Goal: Obtain resource: Download file/media

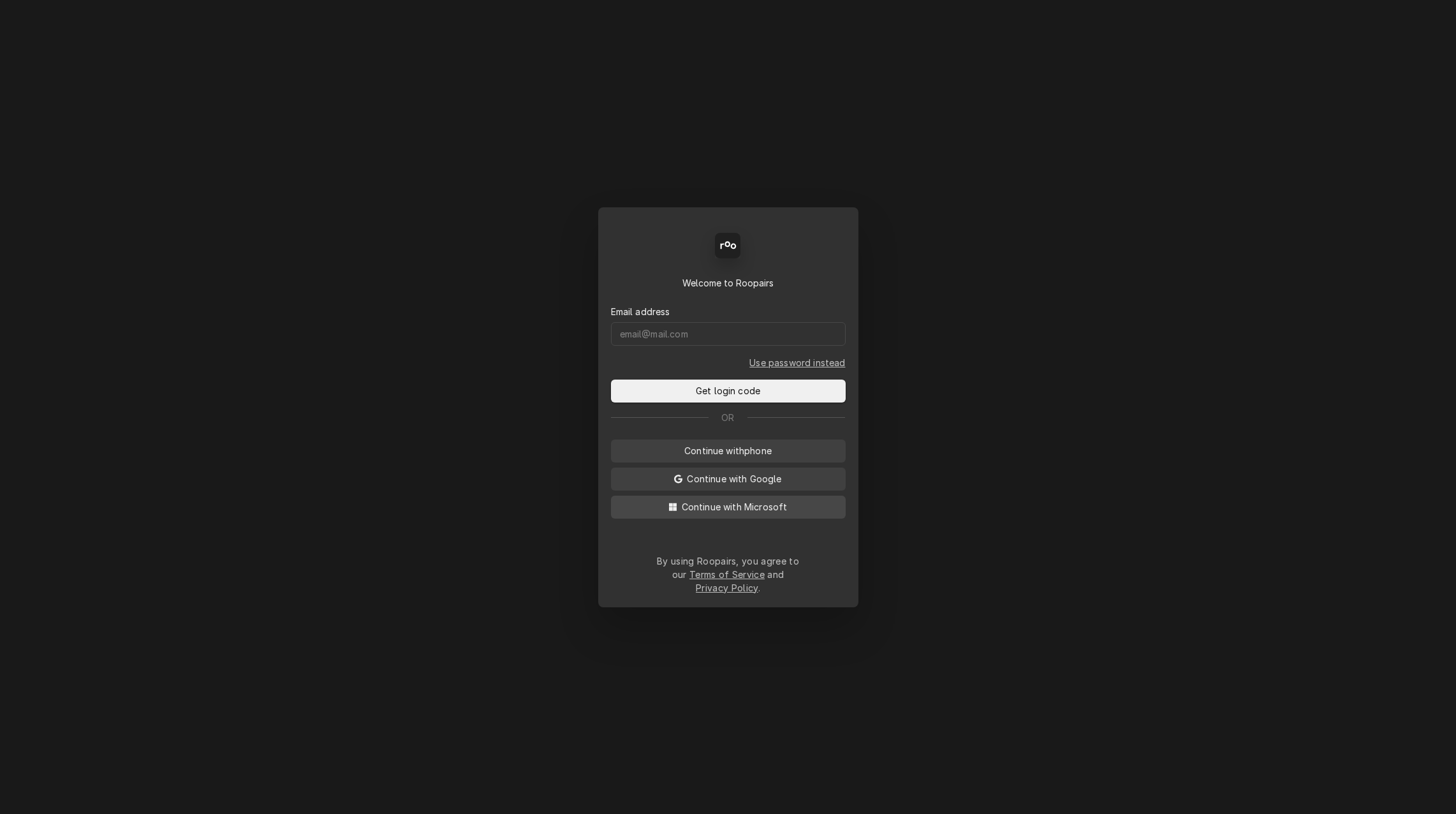
click at [747, 514] on span "Continue with Microsoft" at bounding box center [734, 506] width 111 height 13
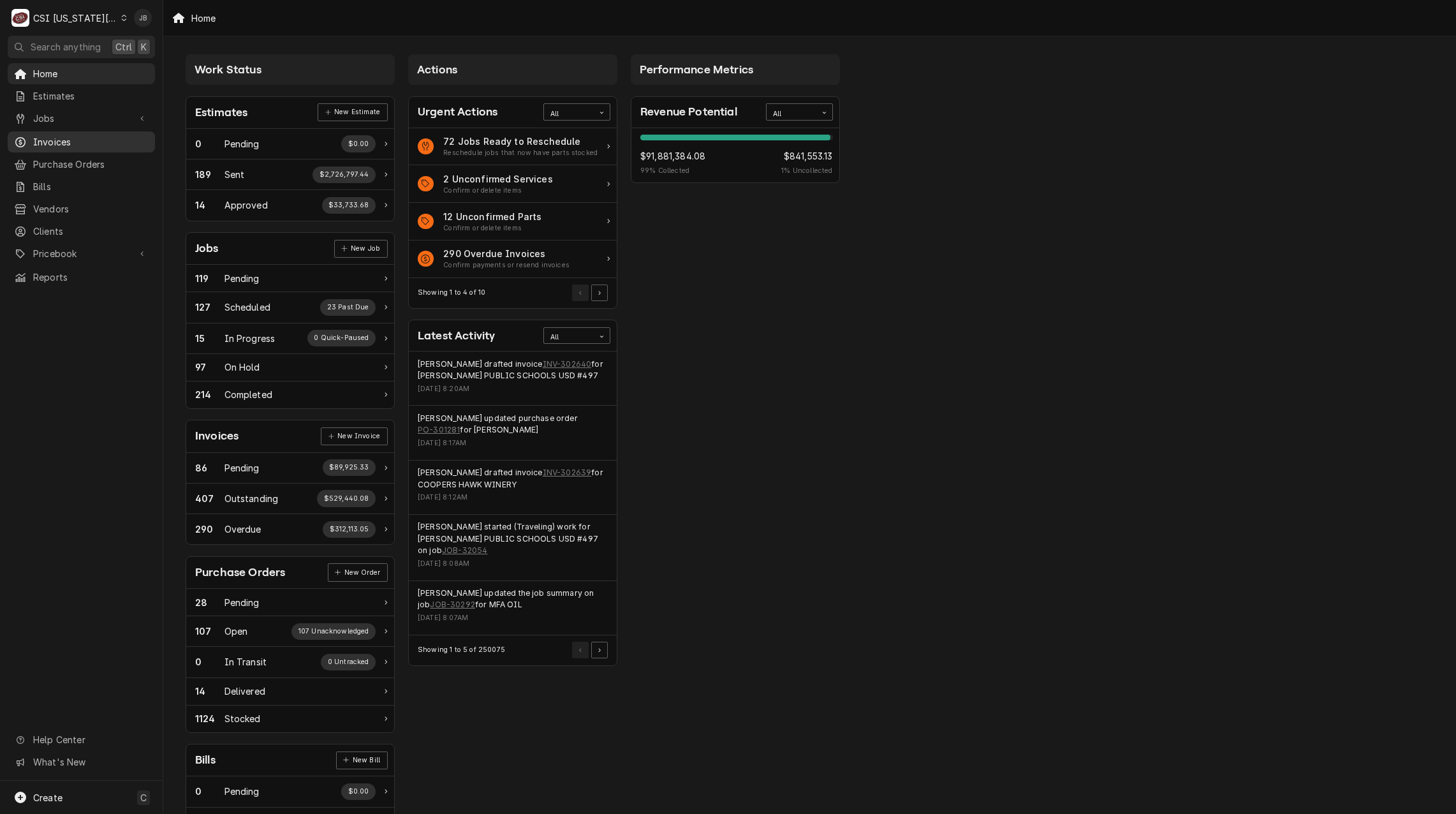
click at [74, 136] on span "Invoices" at bounding box center [91, 142] width 115 height 13
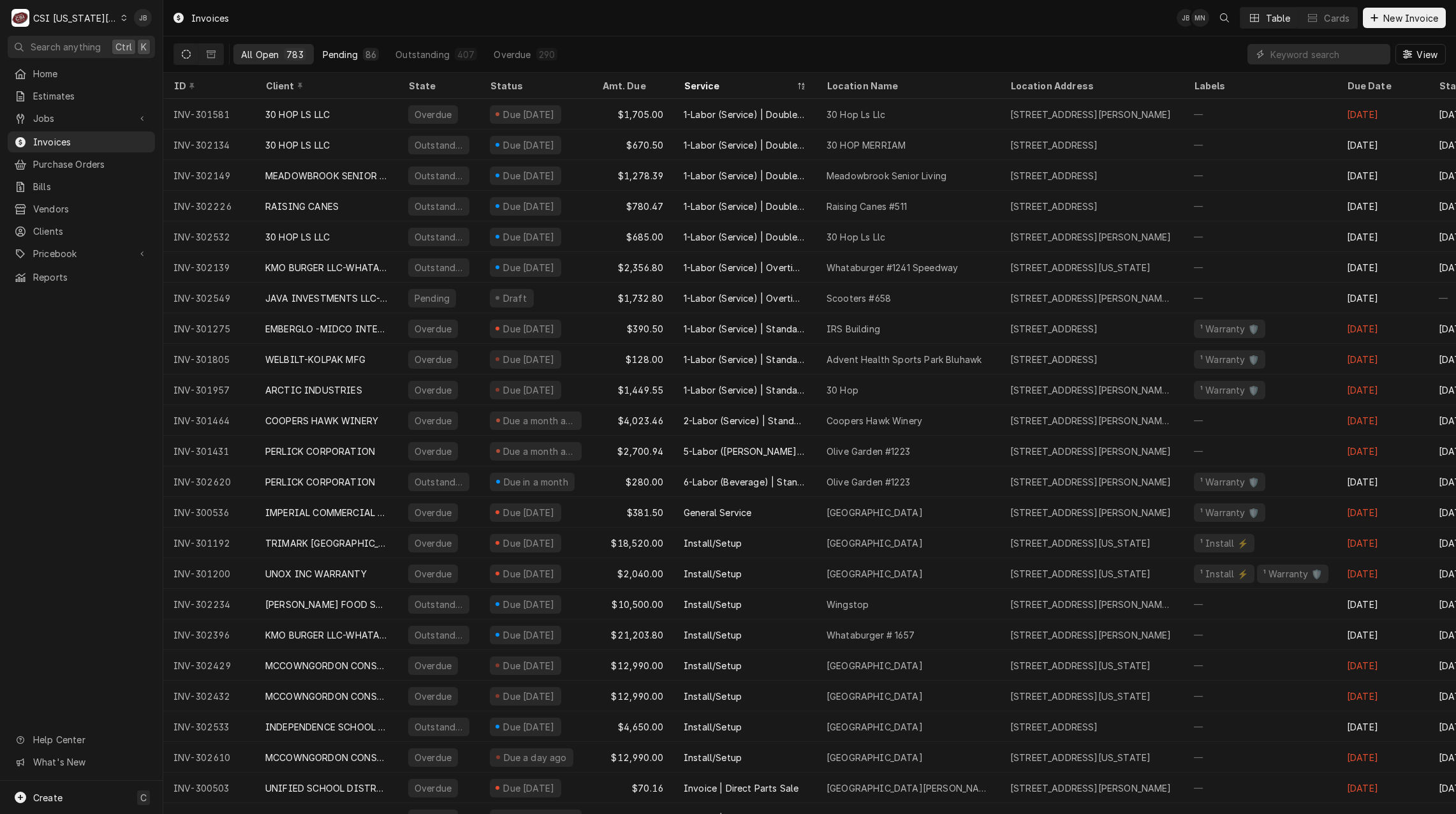
click at [330, 53] on div "Pending" at bounding box center [340, 54] width 35 height 13
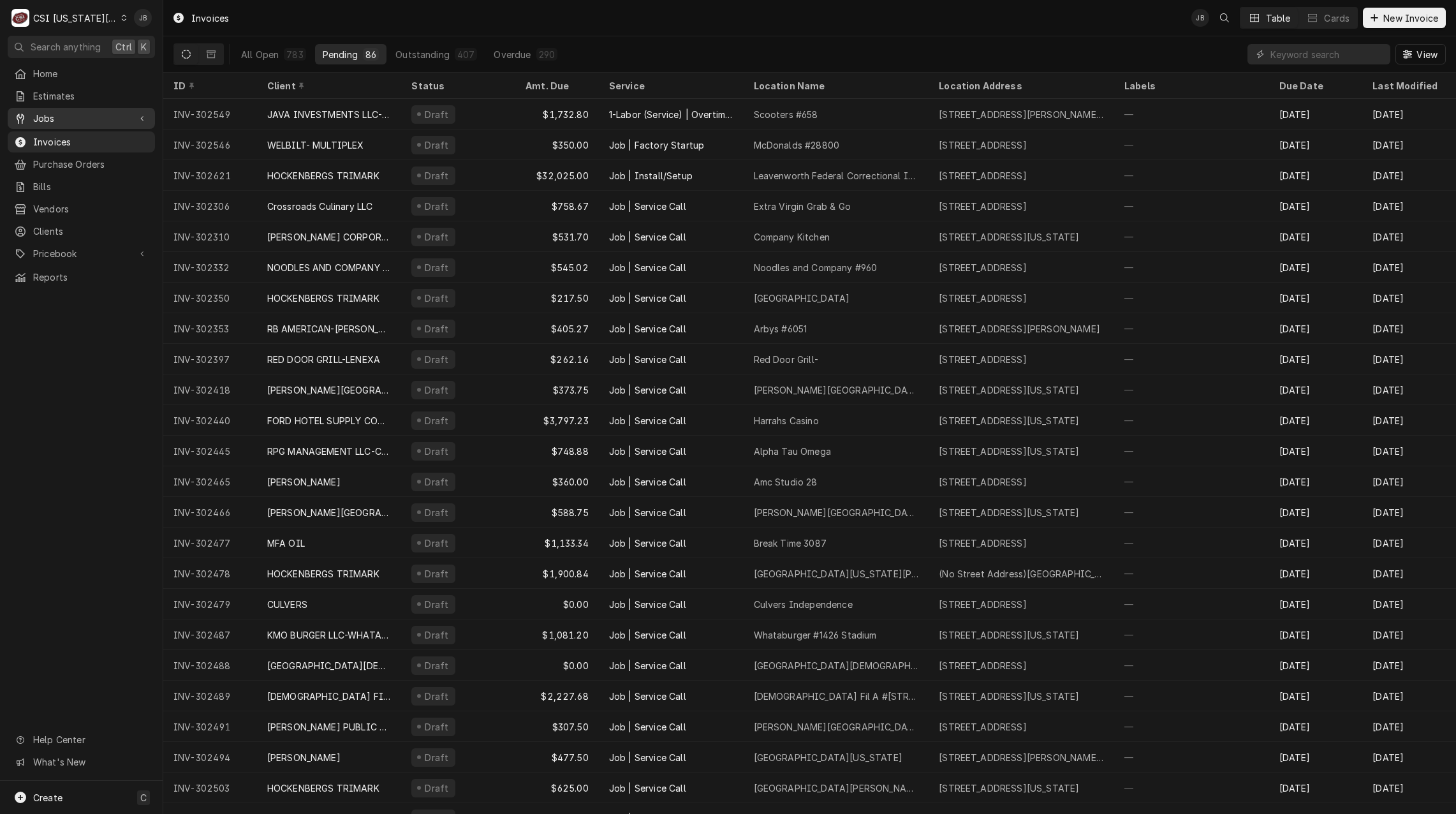
click at [105, 112] on span "Jobs" at bounding box center [81, 118] width 96 height 13
click at [115, 133] on span "Jobs" at bounding box center [91, 140] width 115 height 13
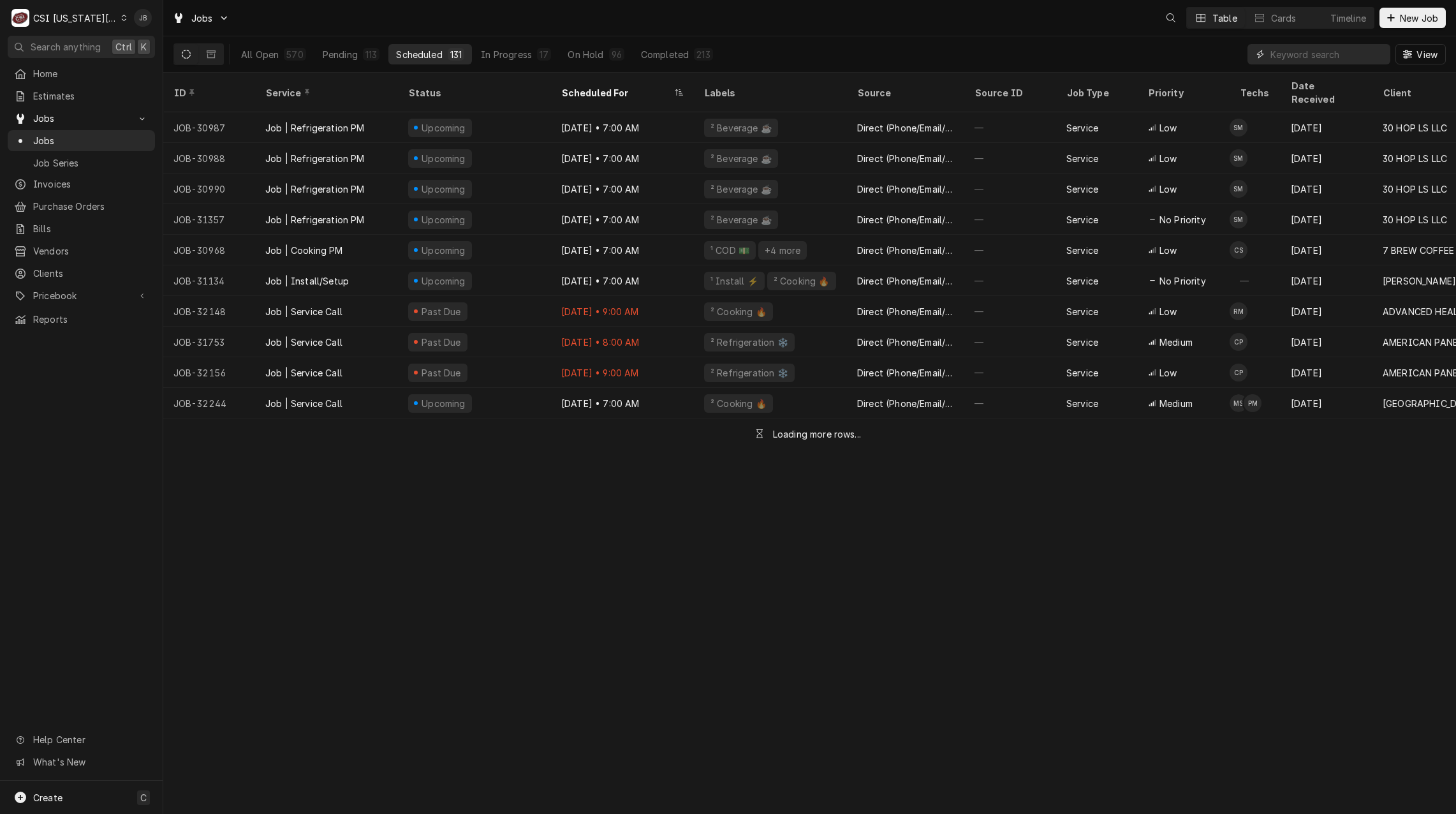
click at [1305, 59] on input "Dynamic Content Wrapper" at bounding box center [1327, 53] width 113 height 20
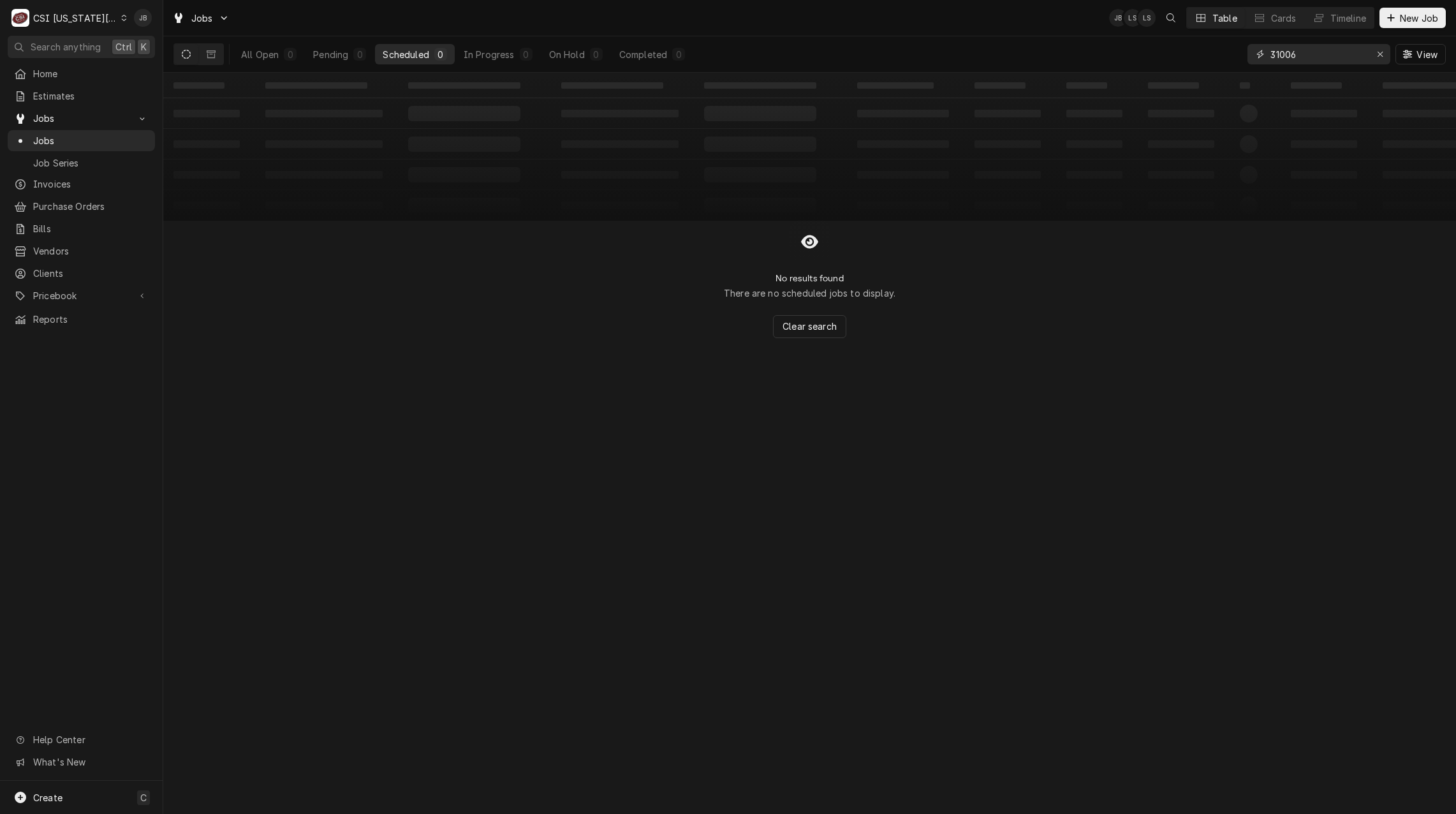
type input "31006"
click at [182, 55] on icon "Dynamic Content Wrapper" at bounding box center [186, 53] width 9 height 9
click at [207, 55] on icon "Dynamic Content Wrapper" at bounding box center [211, 53] width 9 height 9
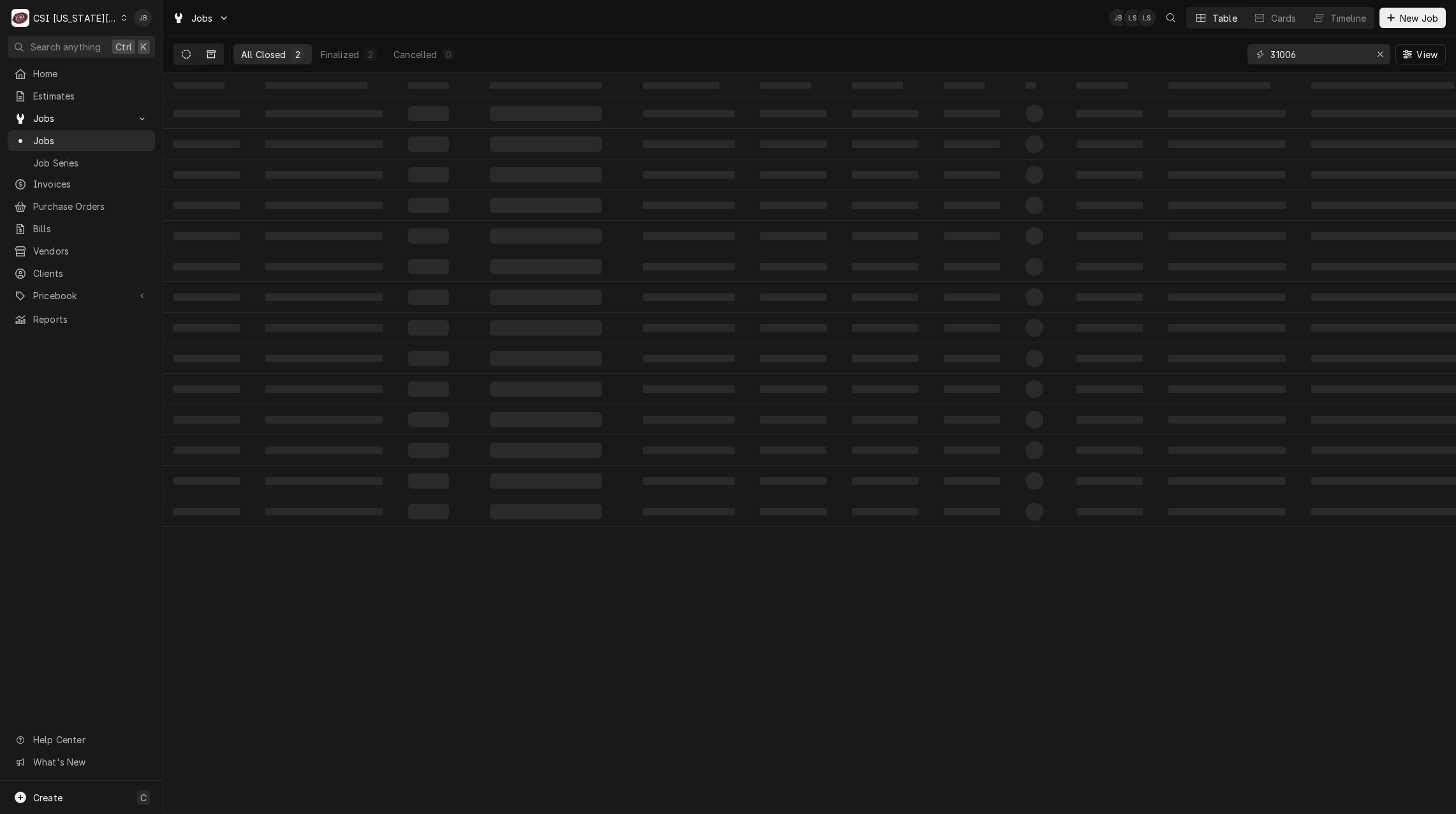
click at [190, 55] on icon "Dynamic Content Wrapper" at bounding box center [186, 53] width 9 height 9
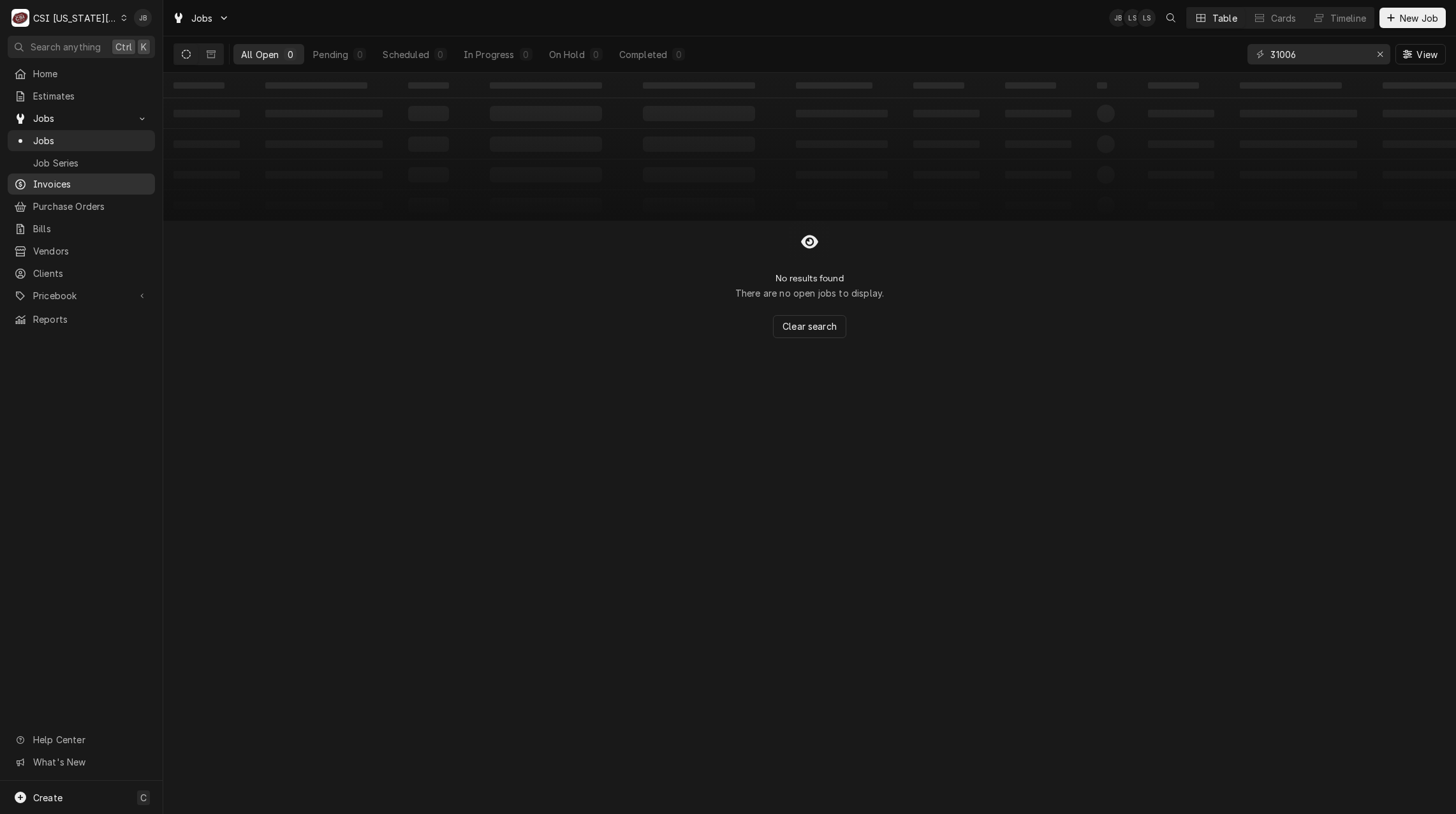
click at [74, 184] on span "Invoices" at bounding box center [91, 184] width 115 height 13
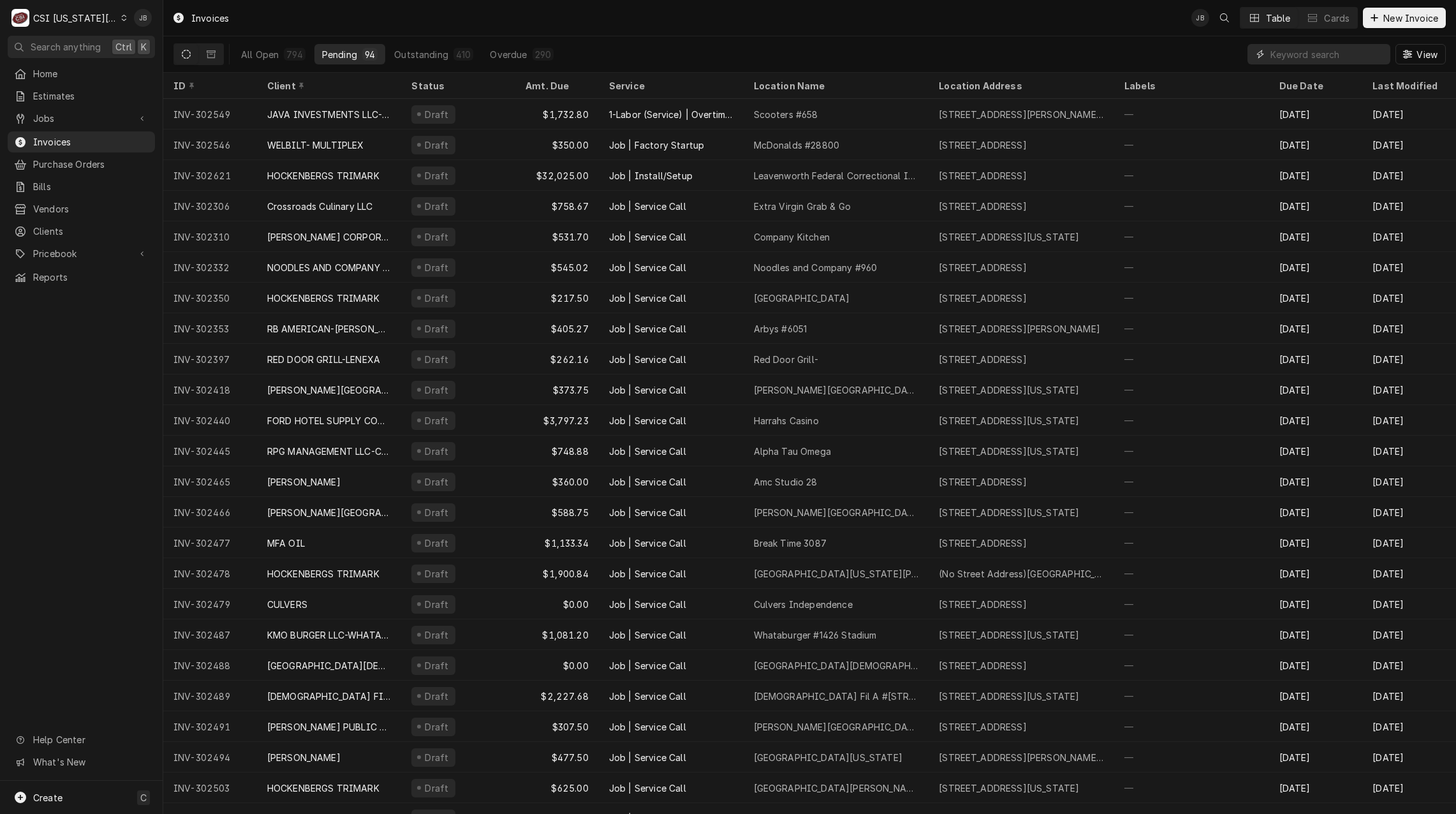
click at [1291, 54] on input "Dynamic Content Wrapper" at bounding box center [1327, 53] width 113 height 20
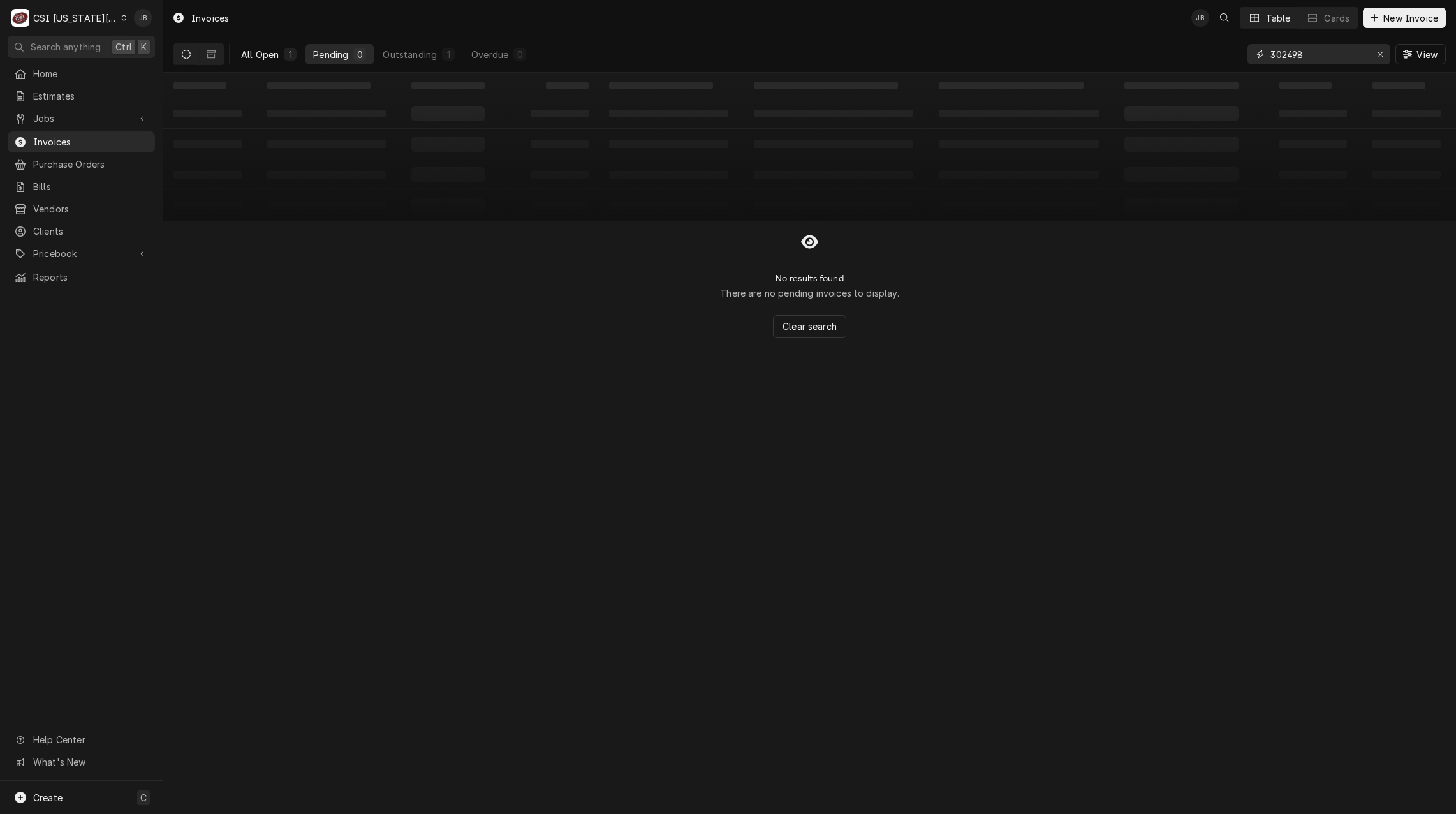
type input "302498"
click at [269, 49] on div "All Open" at bounding box center [259, 54] width 37 height 13
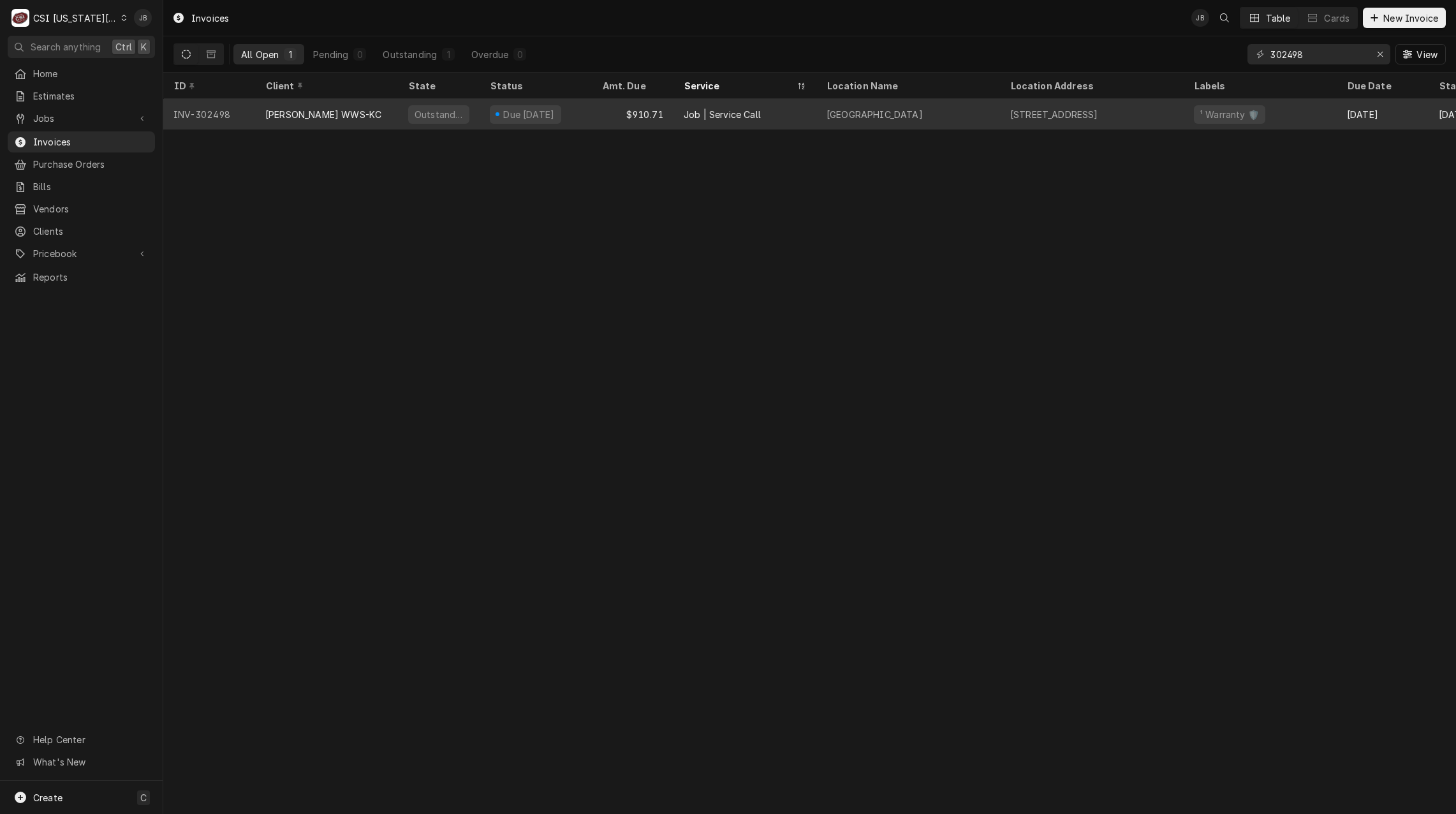
click at [405, 117] on div "Outstanding" at bounding box center [439, 114] width 82 height 31
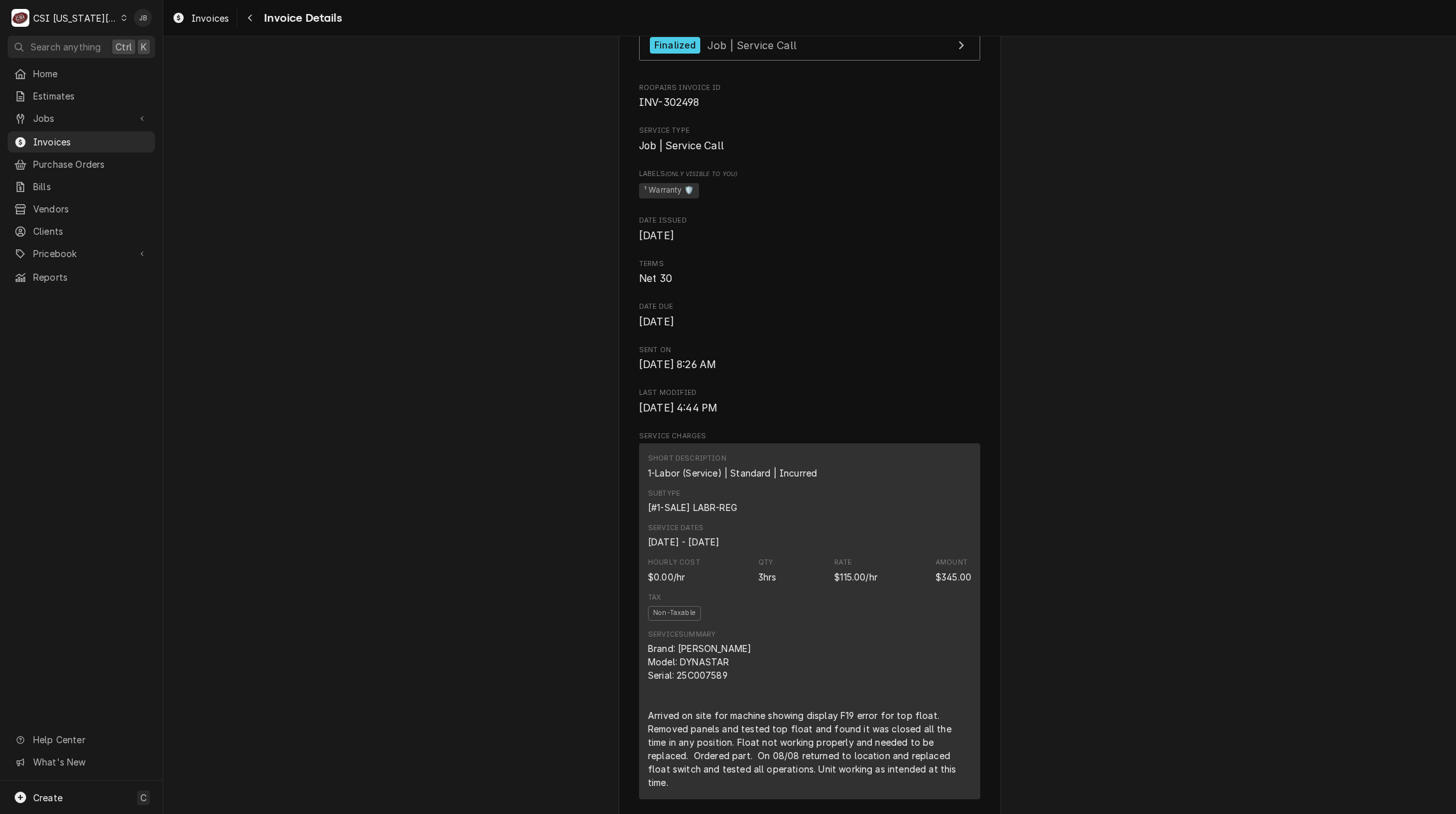
scroll to position [64, 0]
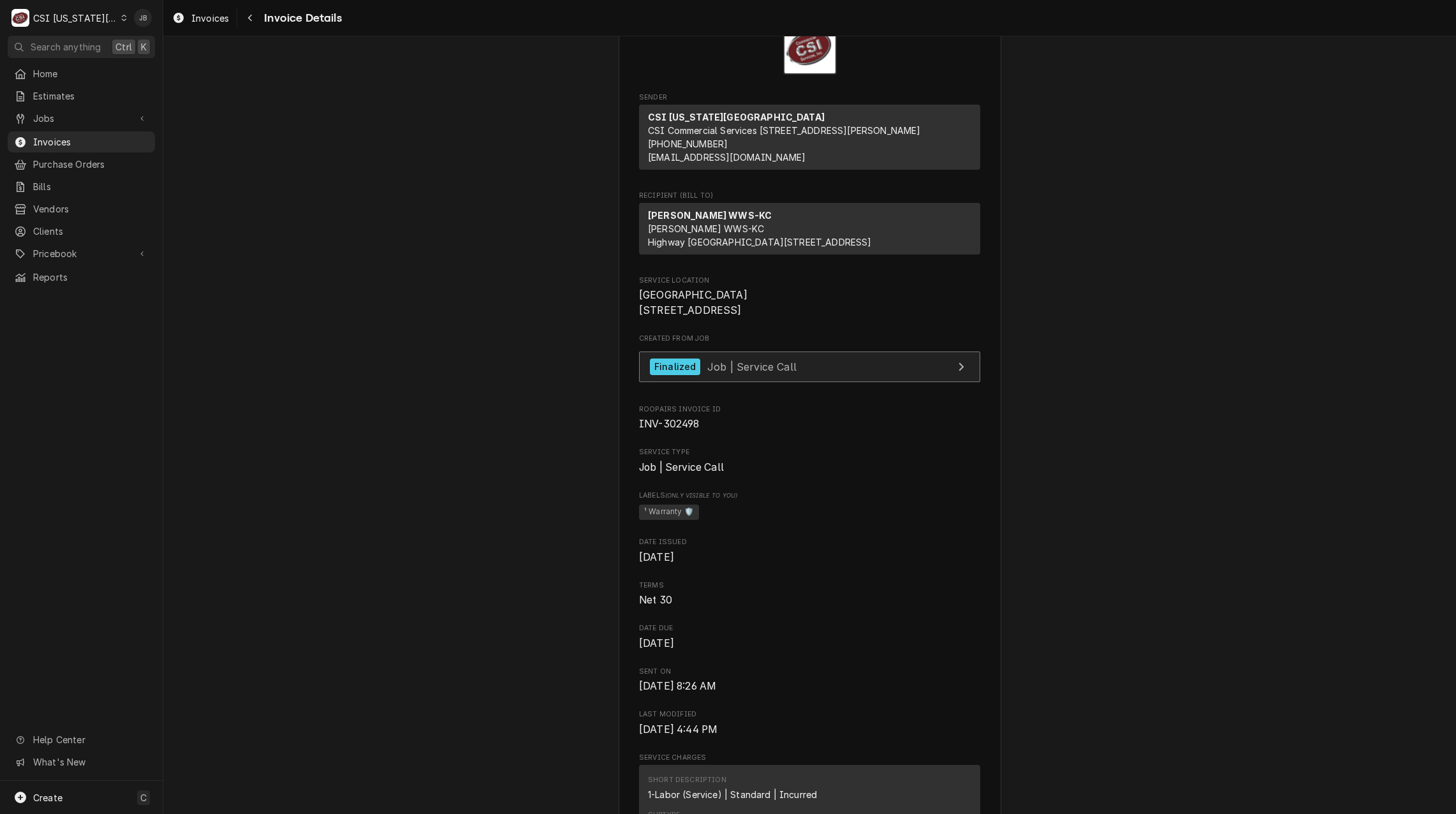
click at [743, 373] on span "Job | Service Call" at bounding box center [752, 365] width 90 height 12
click at [61, 140] on span "Invoices" at bounding box center [91, 142] width 115 height 13
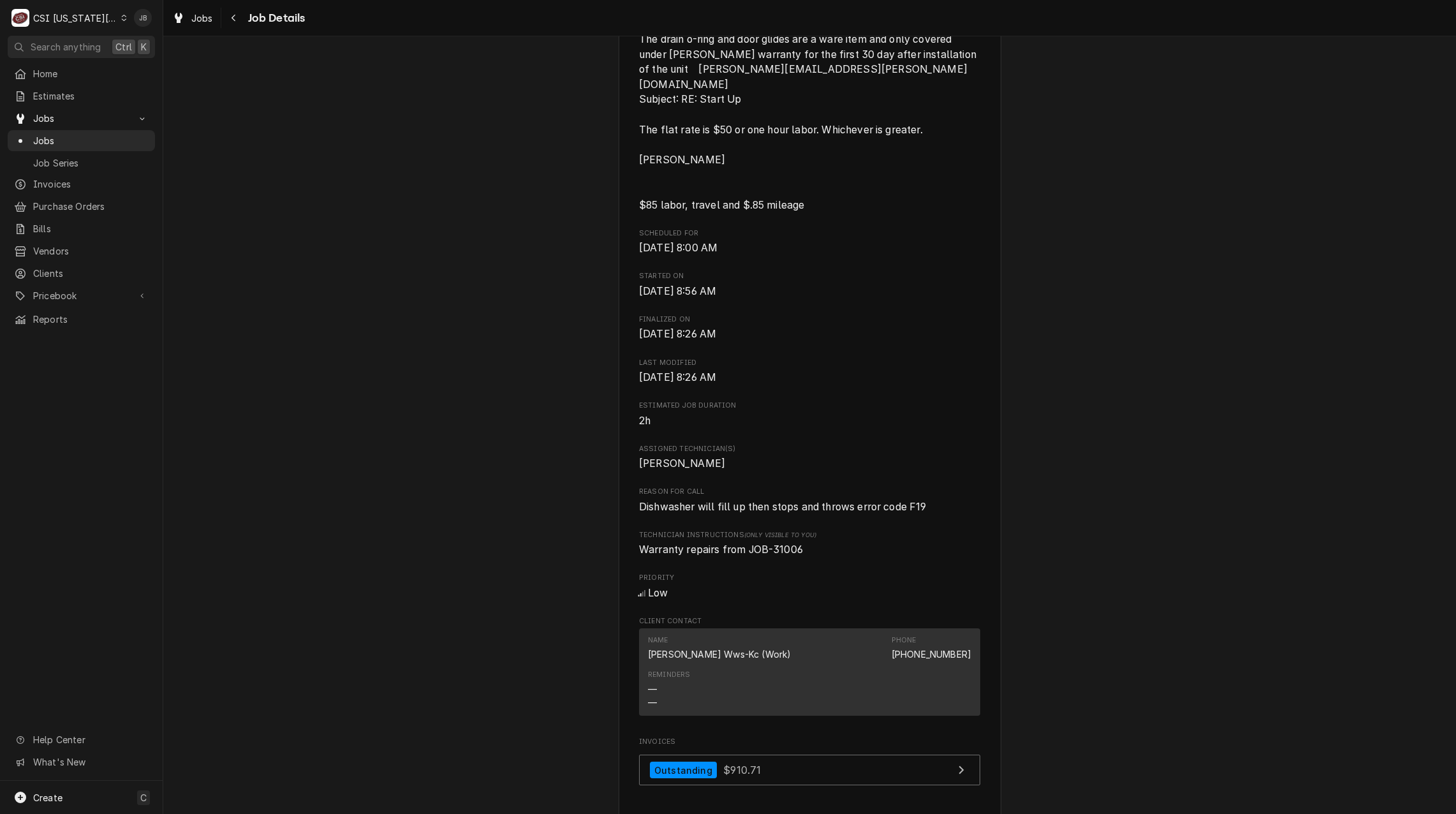
scroll to position [684, 0]
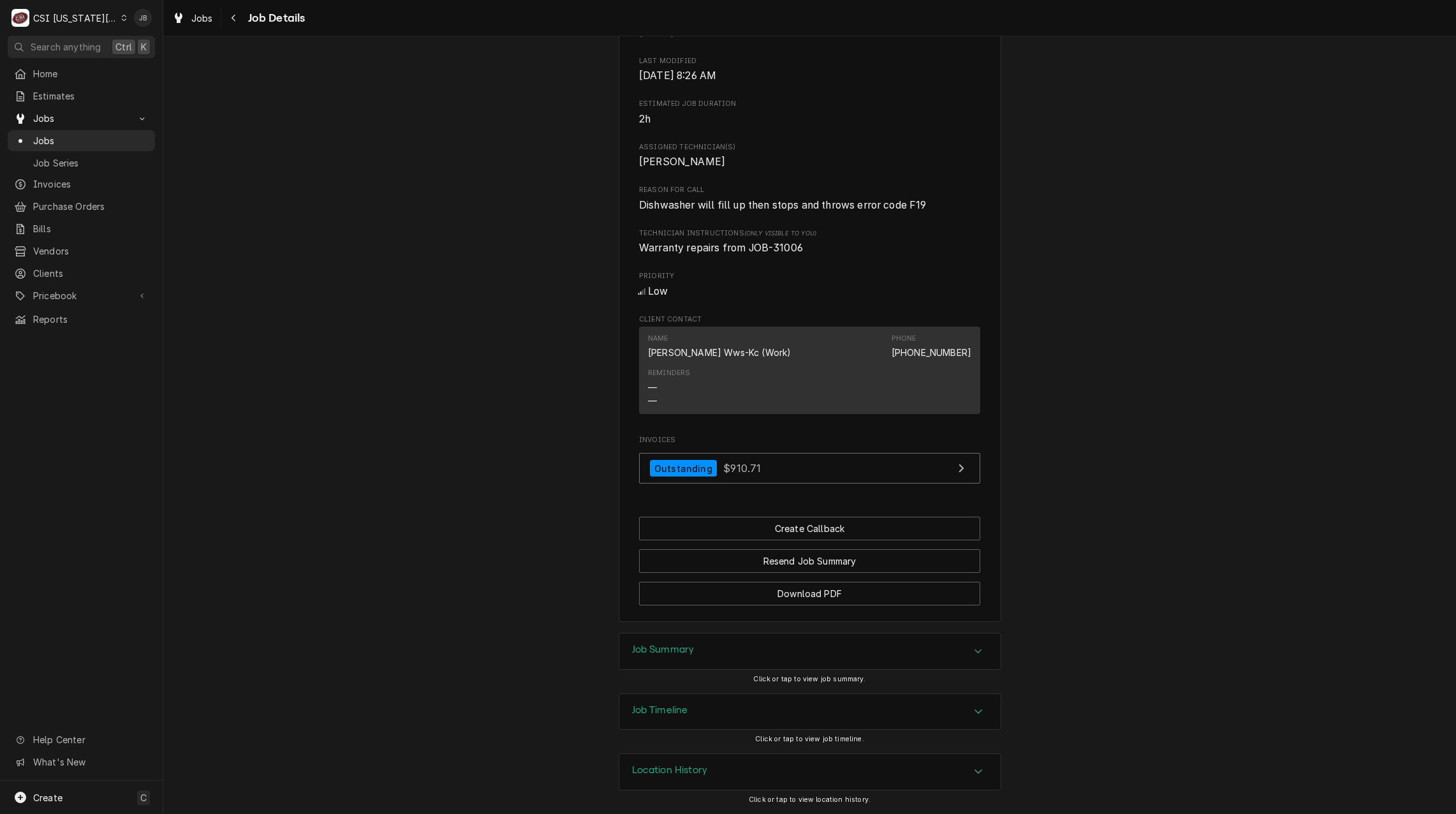
click at [695, 714] on div "Job Timeline" at bounding box center [810, 711] width 381 height 35
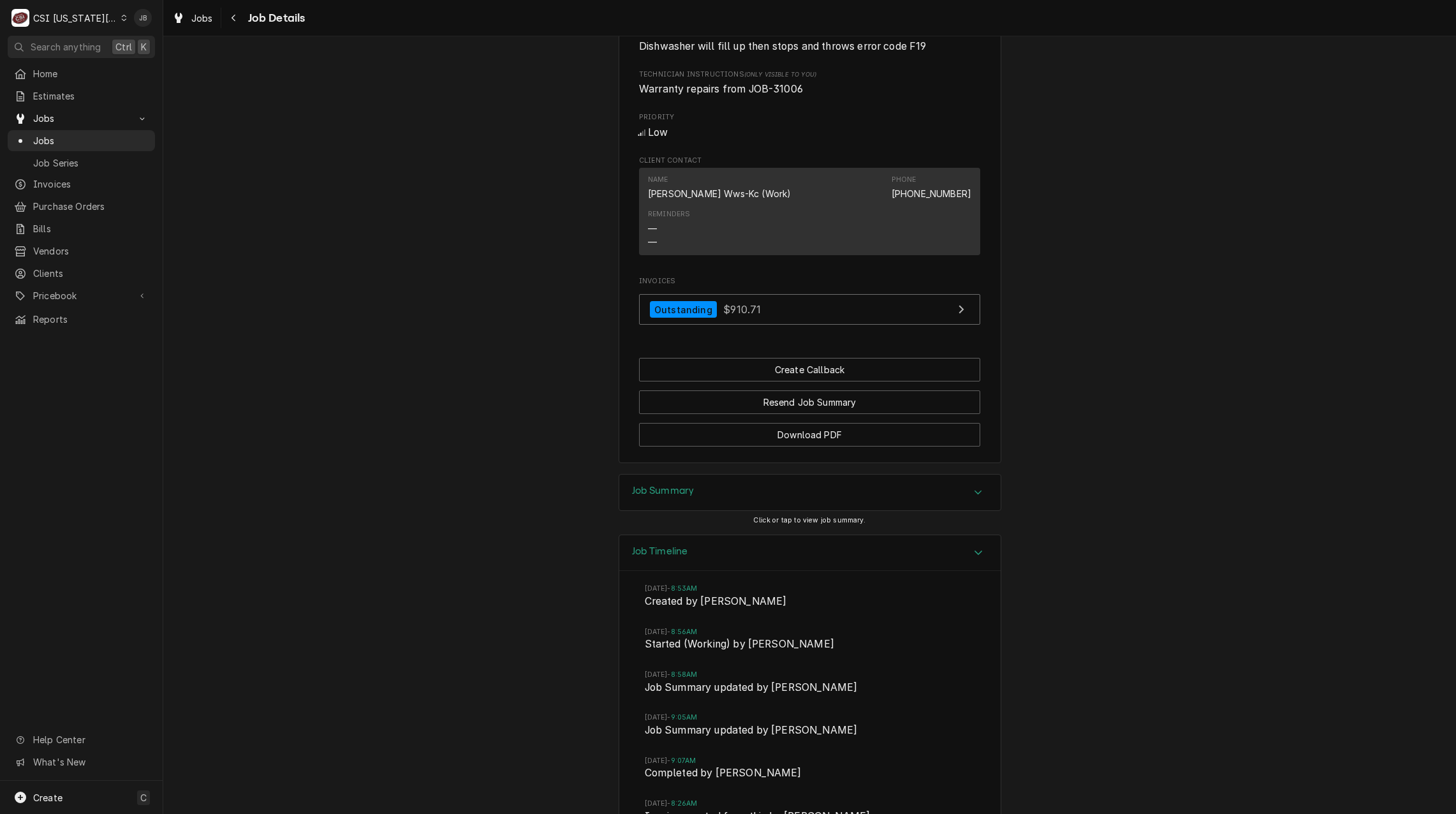
scroll to position [974, 0]
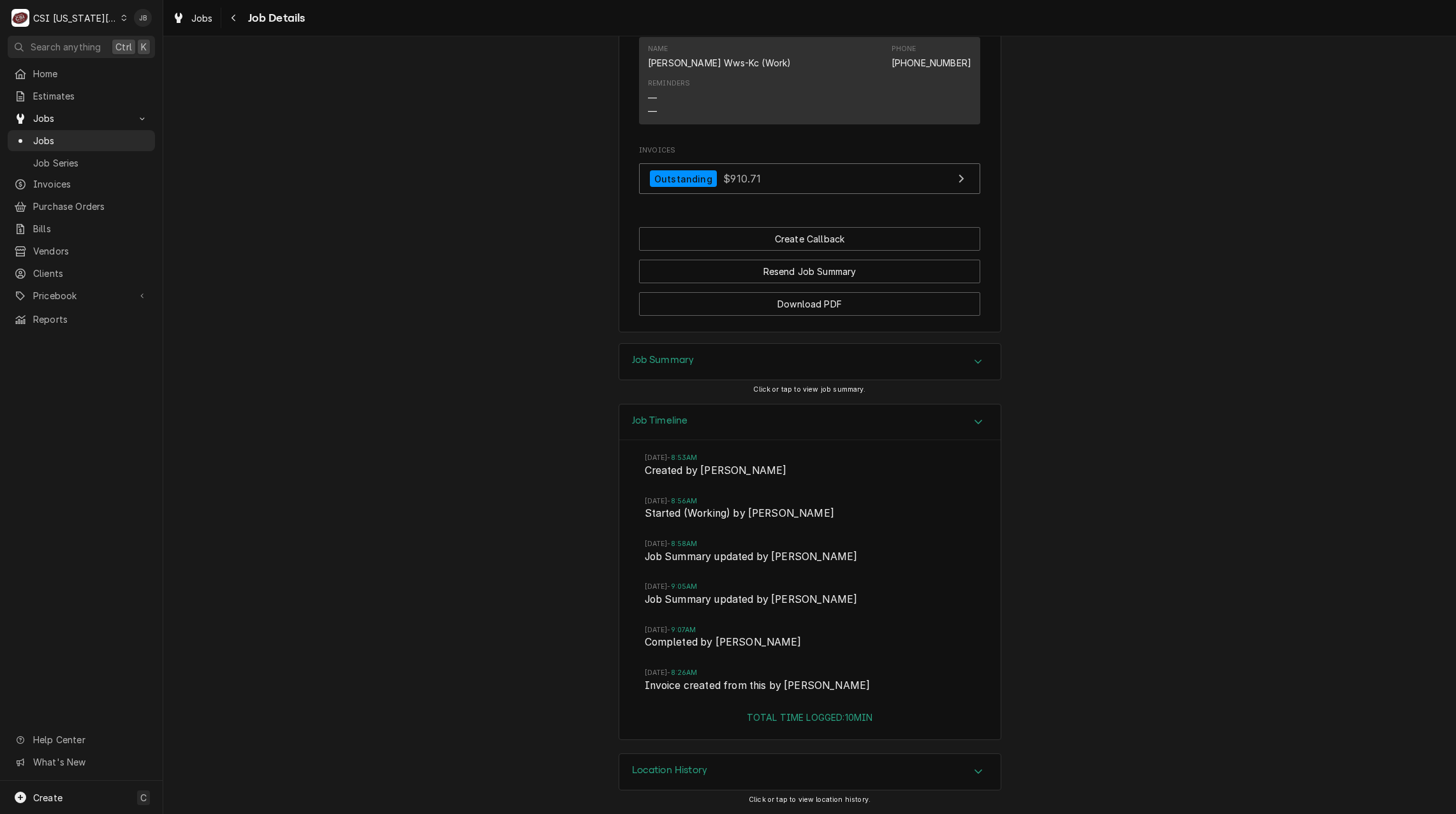
click at [701, 361] on div "Job Summary" at bounding box center [810, 361] width 381 height 35
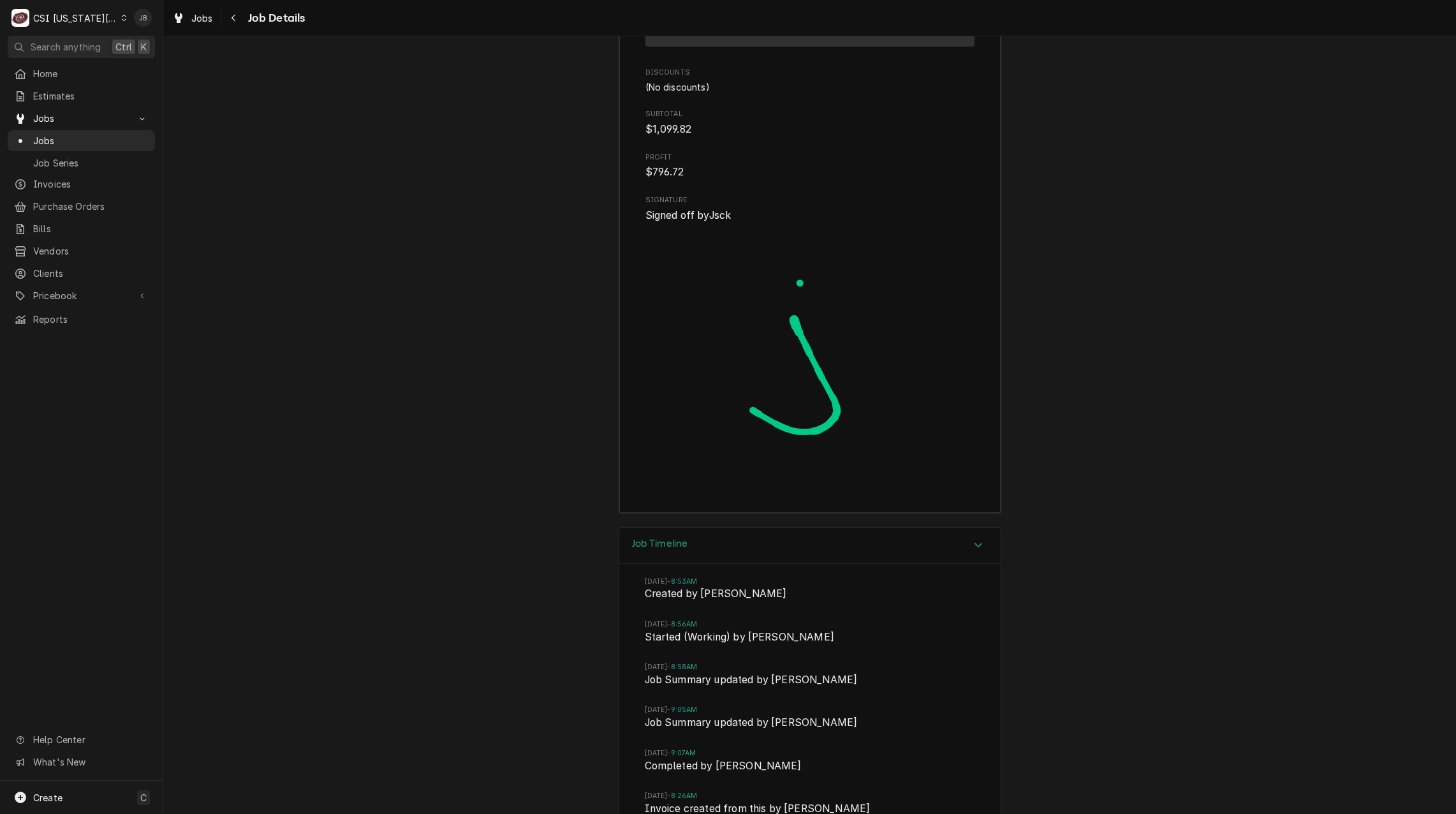
scroll to position [3465, 0]
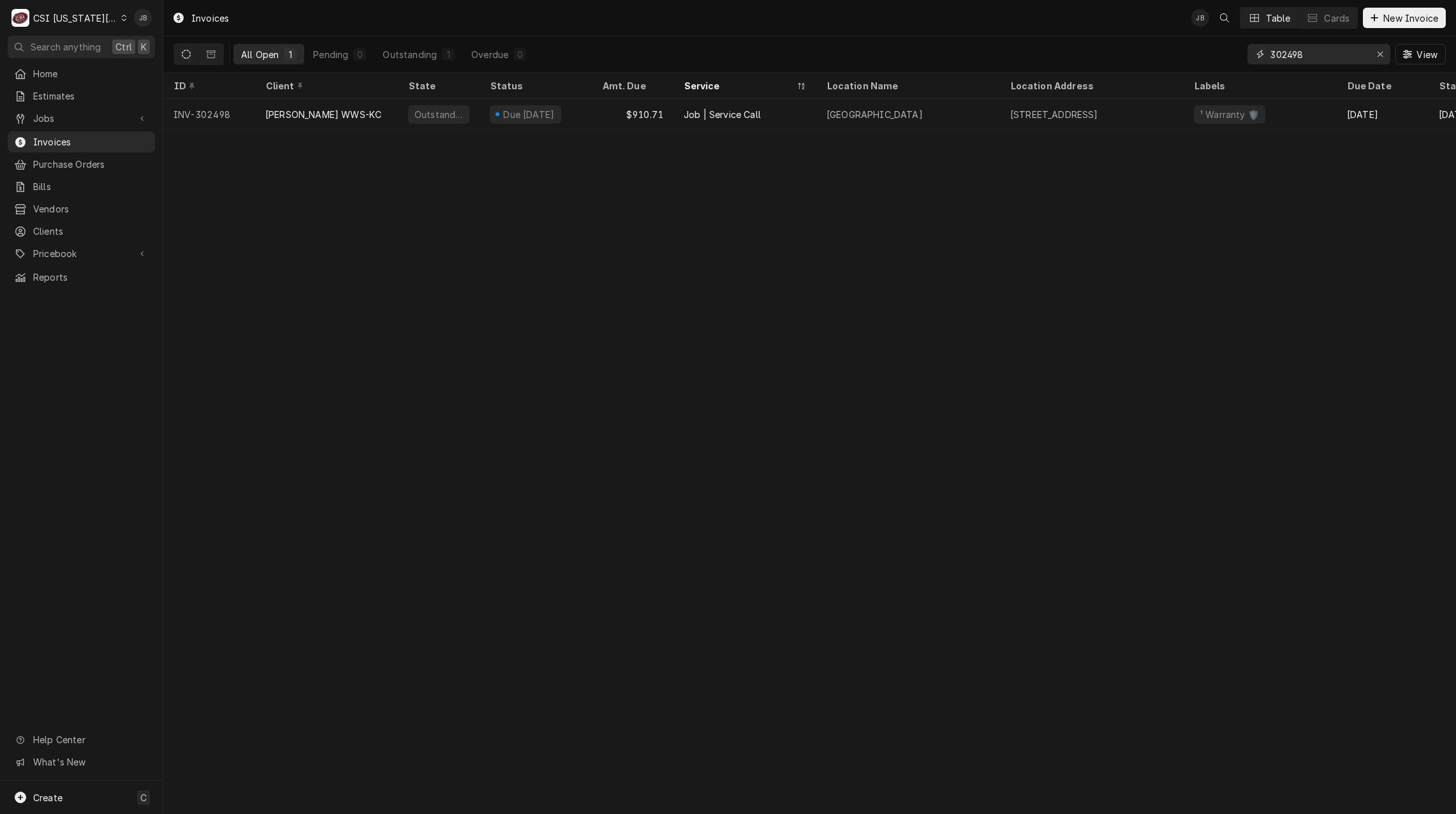
drag, startPoint x: 1334, startPoint y: 59, endPoint x: 1227, endPoint y: 55, distance: 107.1
click at [1227, 55] on div "All Open 1 Pending 0 Outstanding 1 Overdue 0 302498 View" at bounding box center [810, 53] width 1273 height 35
paste input "1209"
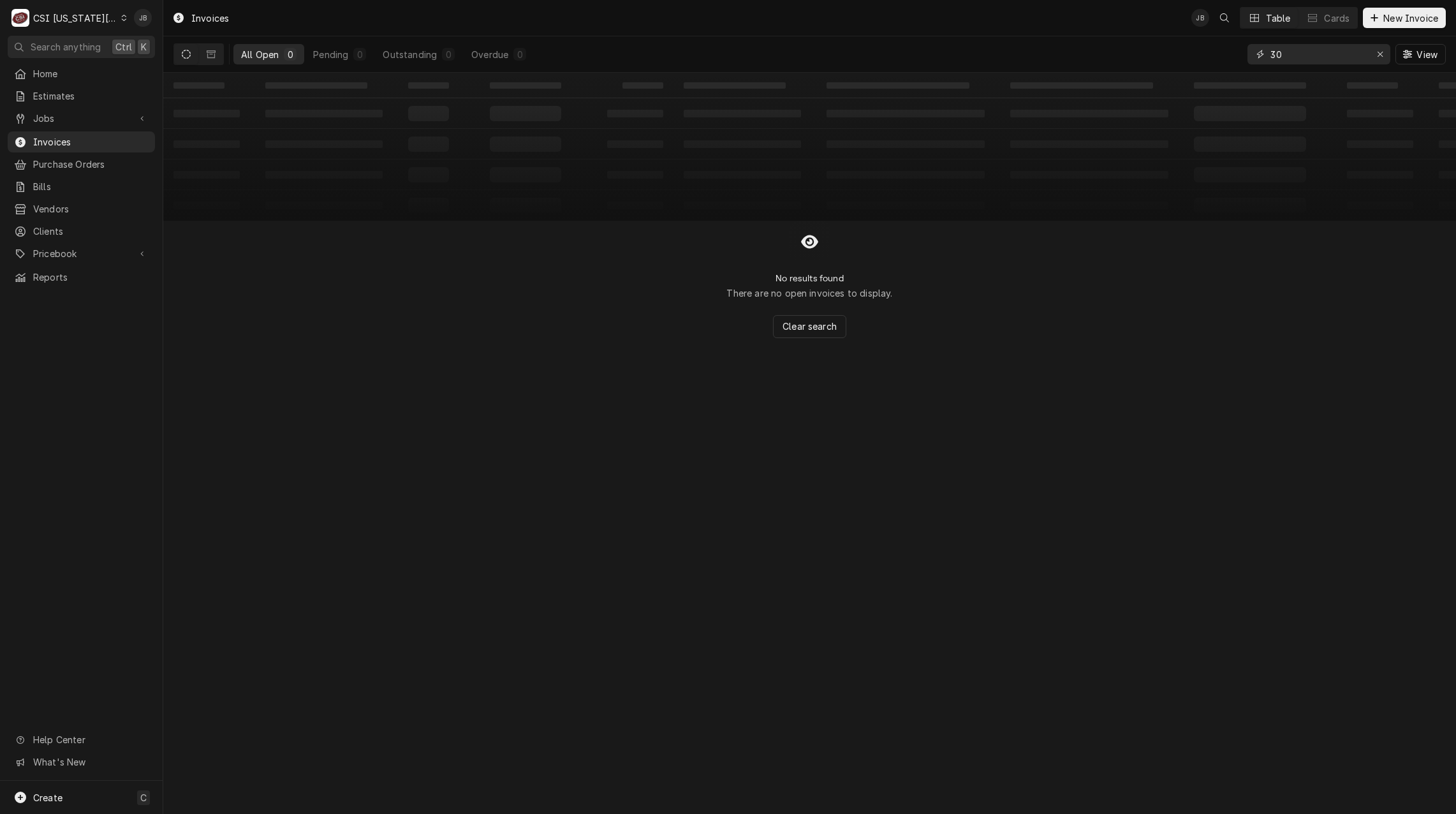
type input "3"
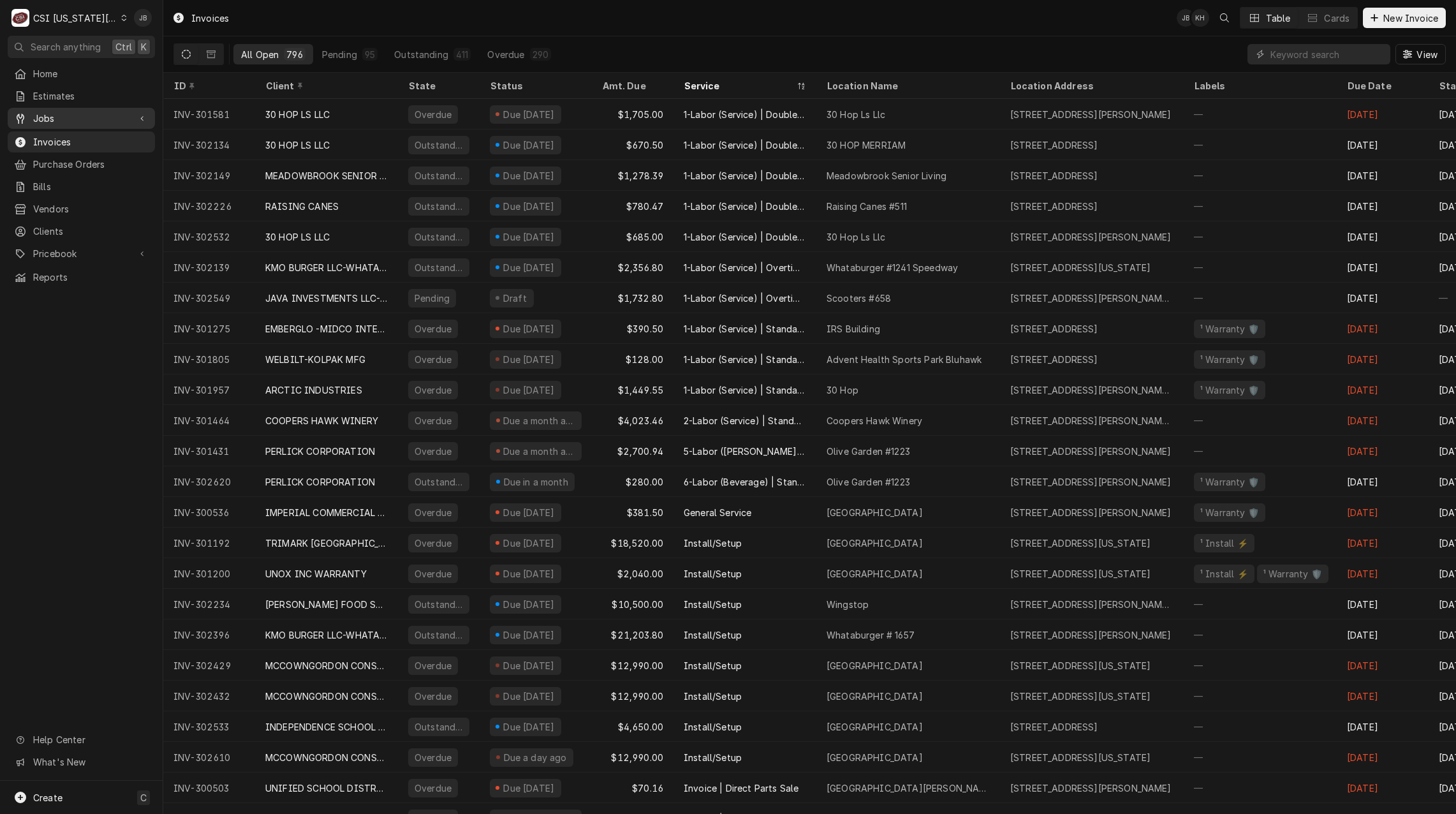
click at [101, 122] on div "Jobs" at bounding box center [81, 118] width 142 height 16
click at [84, 144] on link "Jobs" at bounding box center [81, 140] width 148 height 21
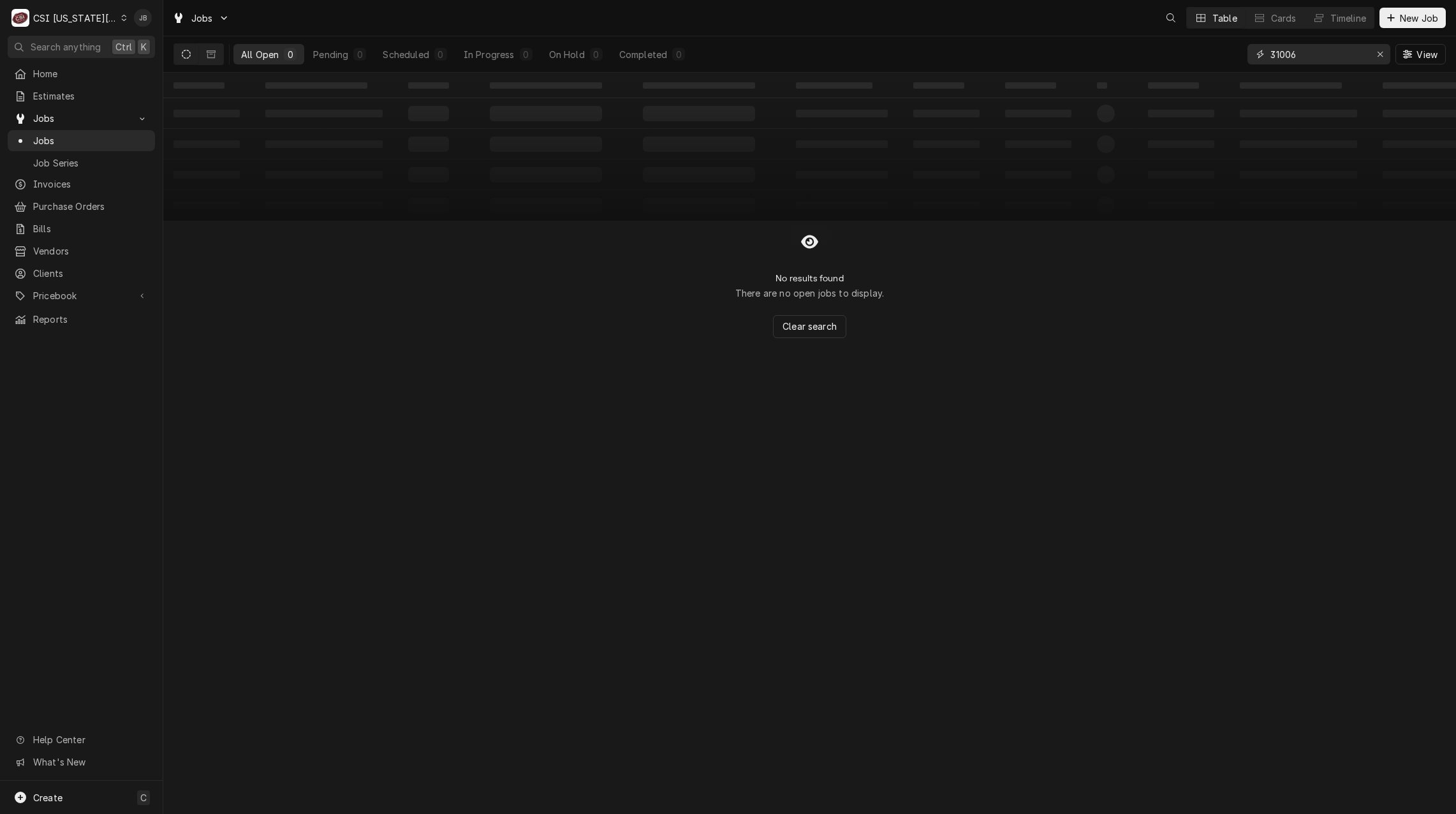
drag, startPoint x: 1275, startPoint y: 51, endPoint x: 924, endPoint y: 57, distance: 351.1
click at [1175, 51] on div "All Open 0 Pending 0 Scheduled 0 In Progress 0 On Hold 0 Completed 0 31006 View" at bounding box center [810, 53] width 1273 height 35
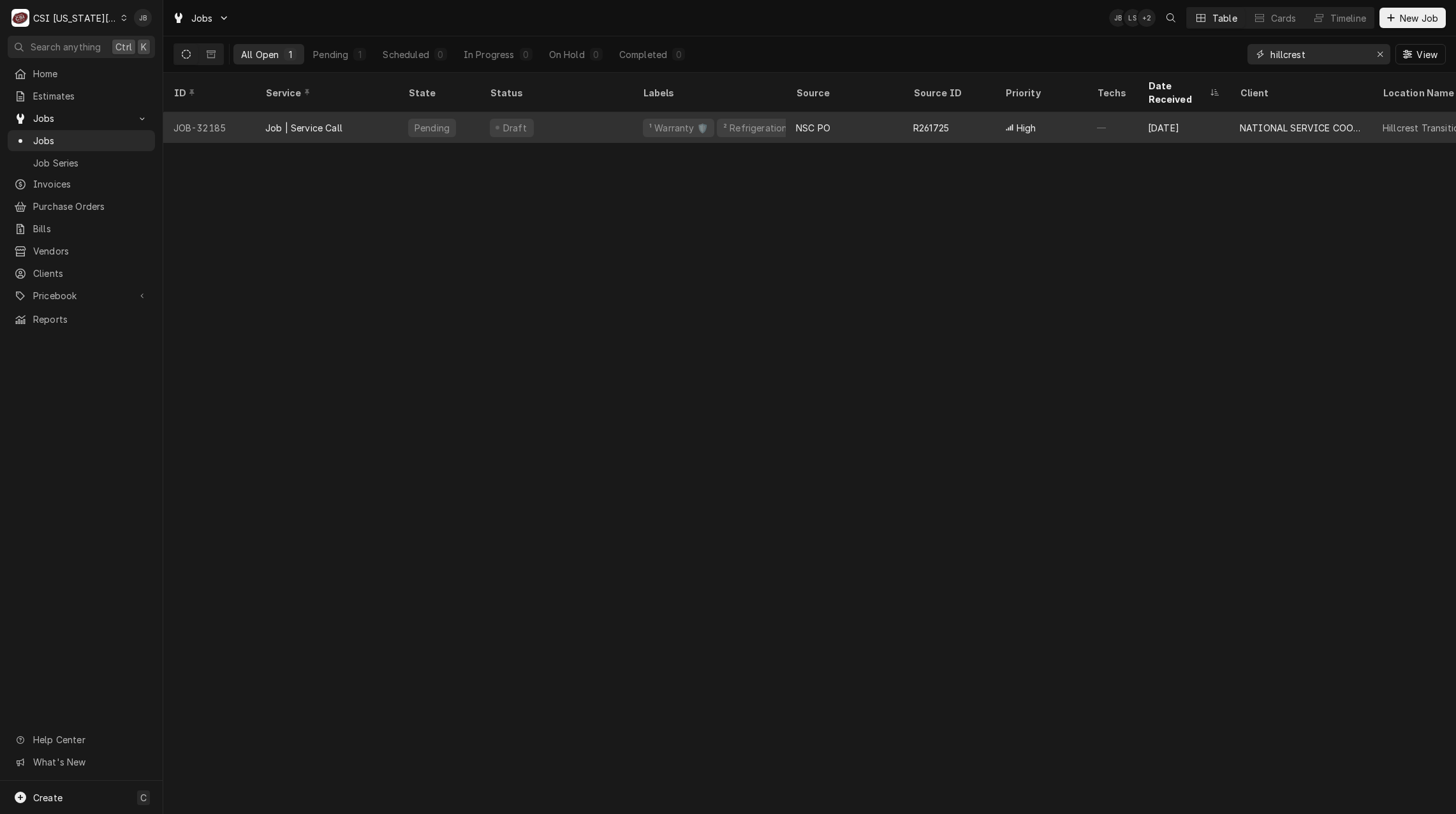
type input "hillcrest"
click at [605, 112] on div "Draft" at bounding box center [556, 128] width 154 height 31
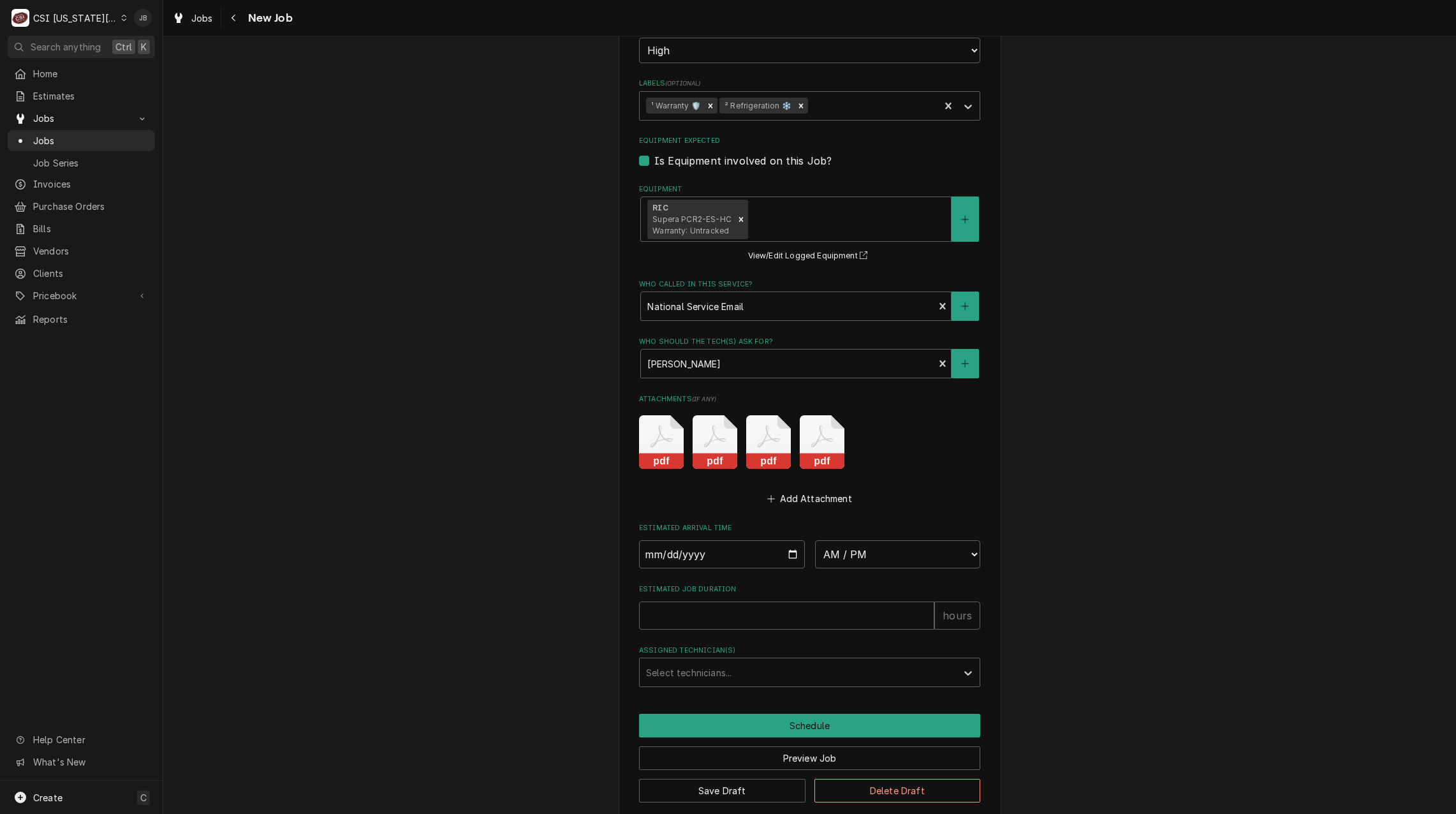
scroll to position [1930, 0]
click at [684, 425] on icon "Attachments" at bounding box center [661, 441] width 45 height 53
type textarea "x"
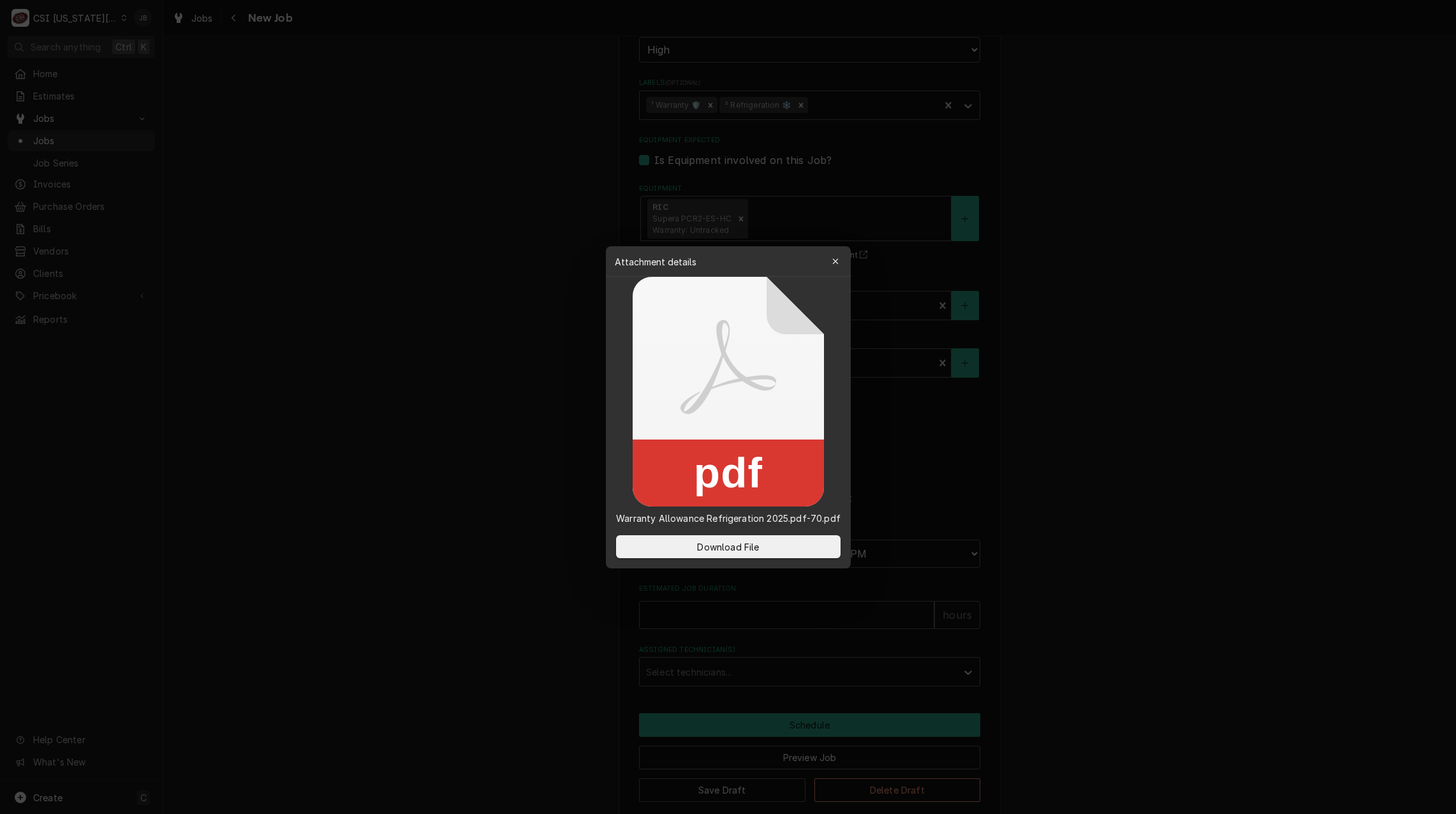
click at [564, 424] on div at bounding box center [728, 407] width 1456 height 814
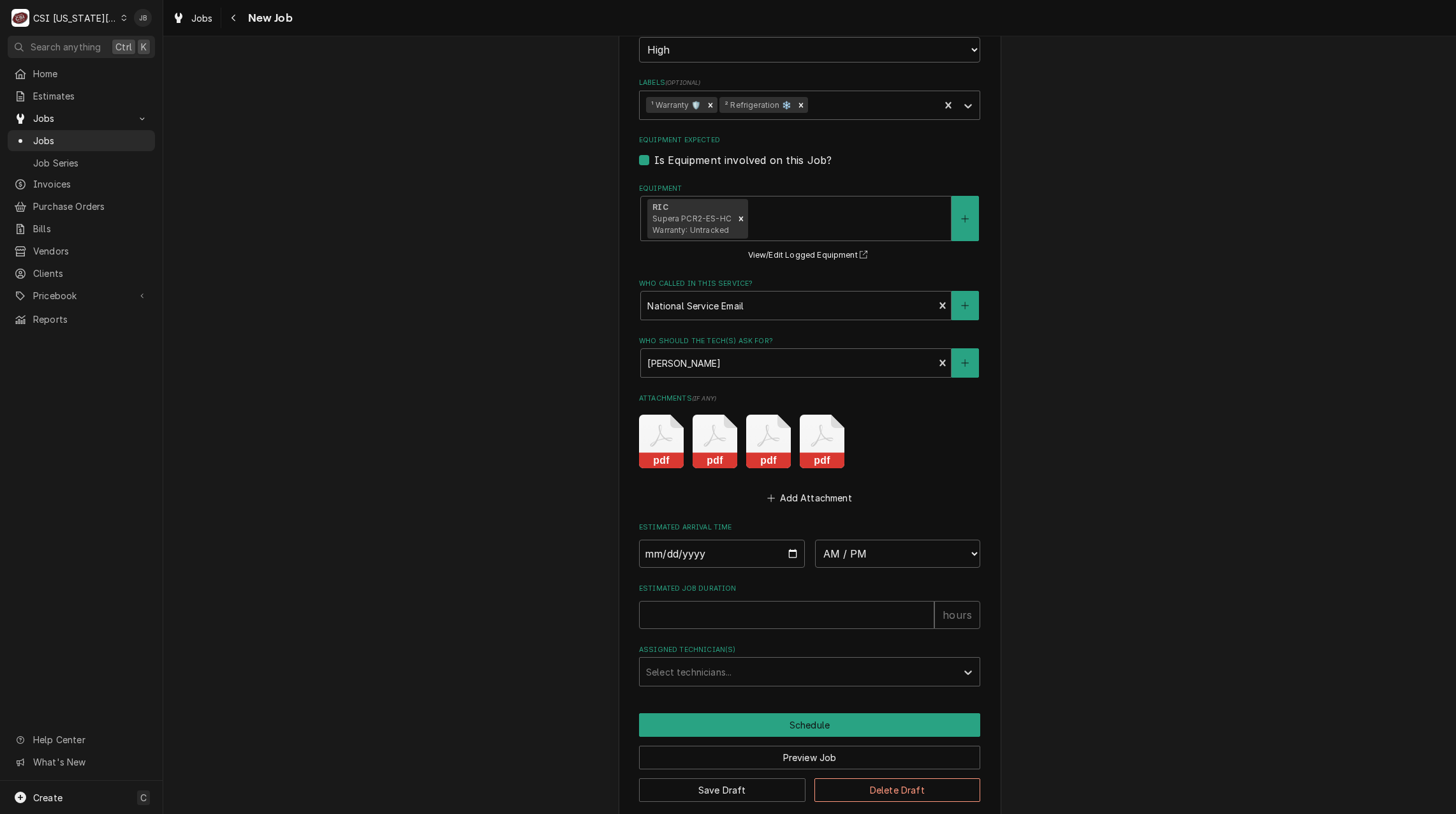
click at [684, 427] on icon "Attachments" at bounding box center [661, 441] width 45 height 53
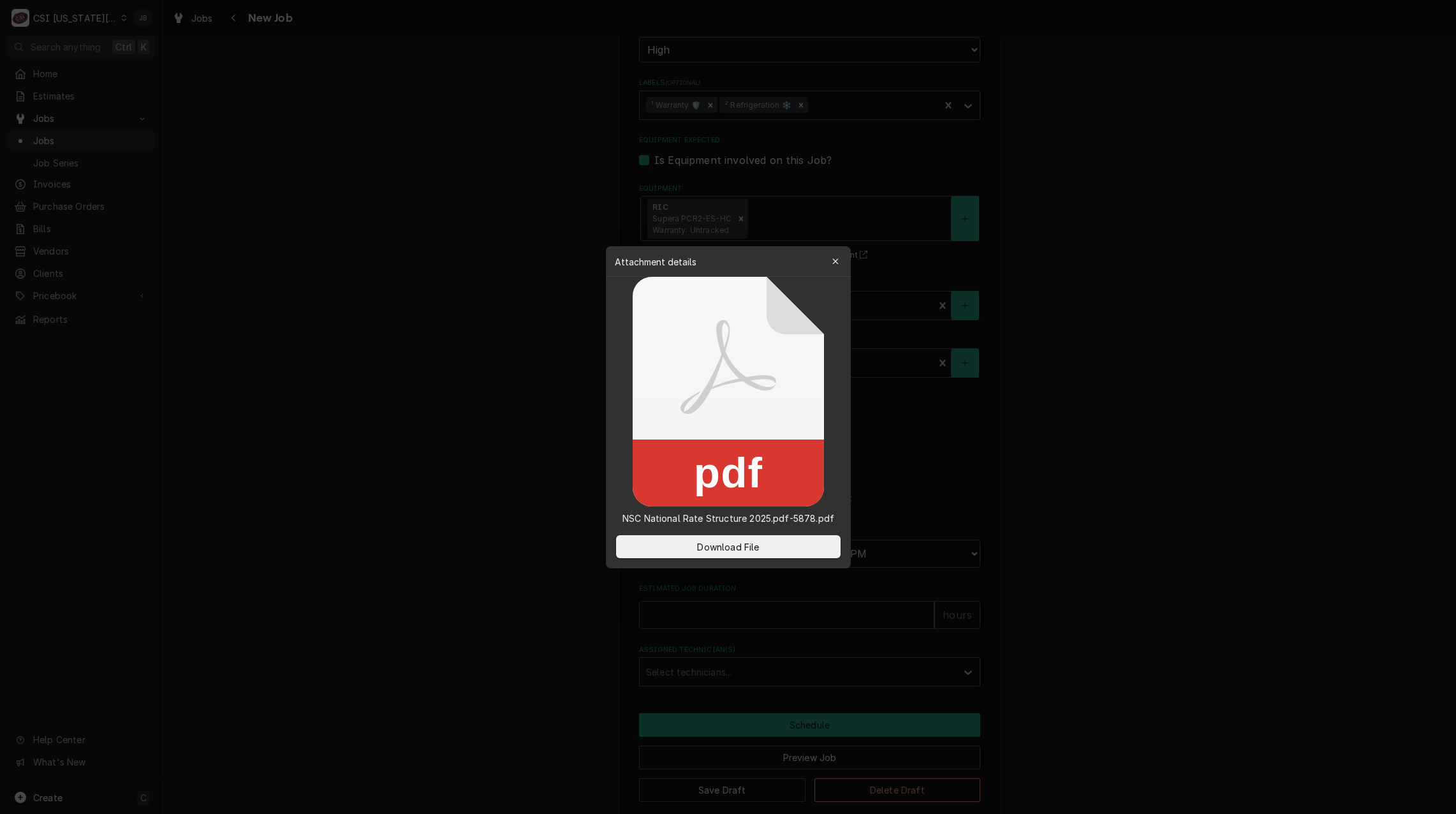
click at [543, 506] on div at bounding box center [728, 407] width 1456 height 814
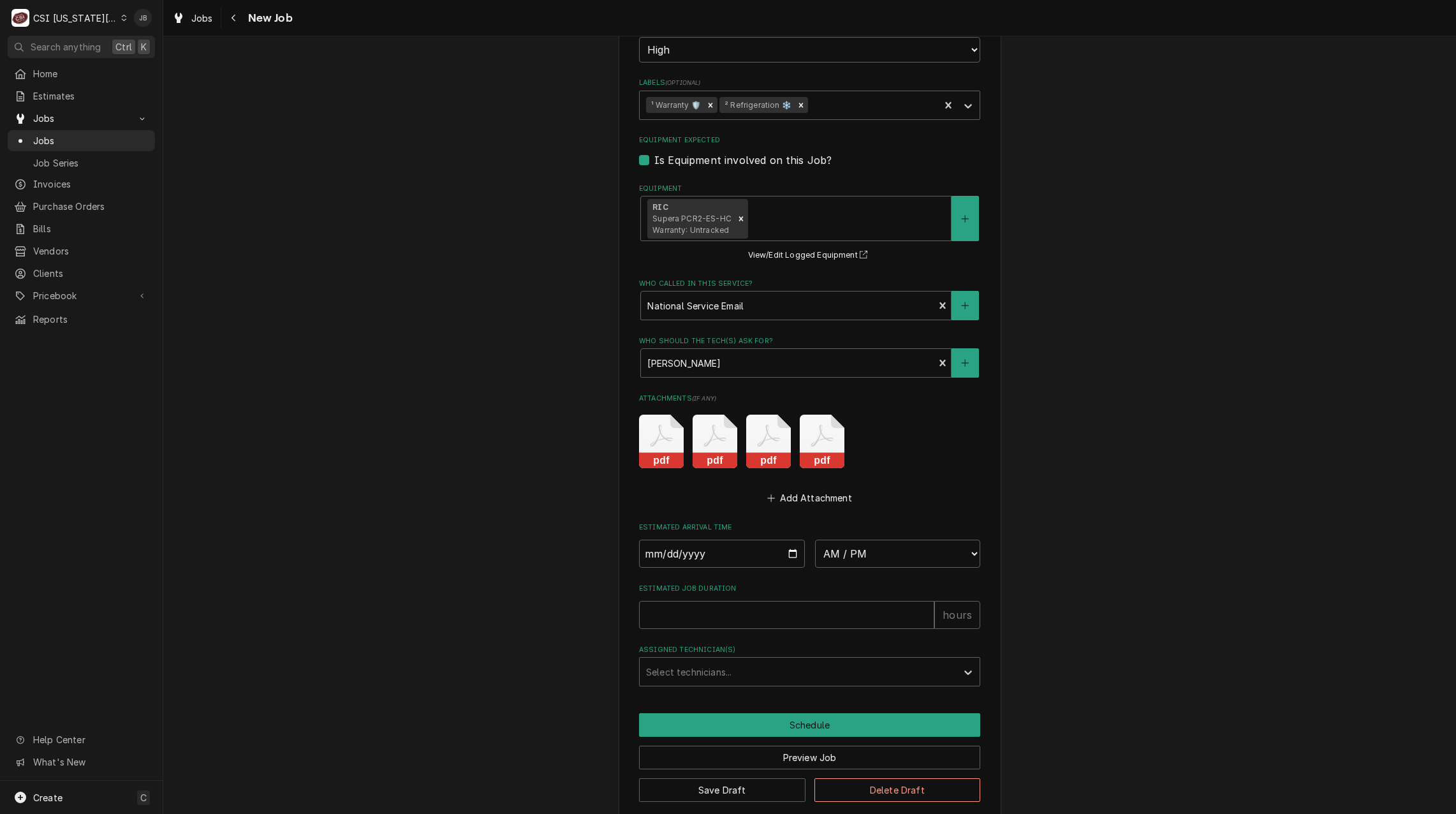
click at [684, 437] on icon "Attachments" at bounding box center [661, 441] width 45 height 53
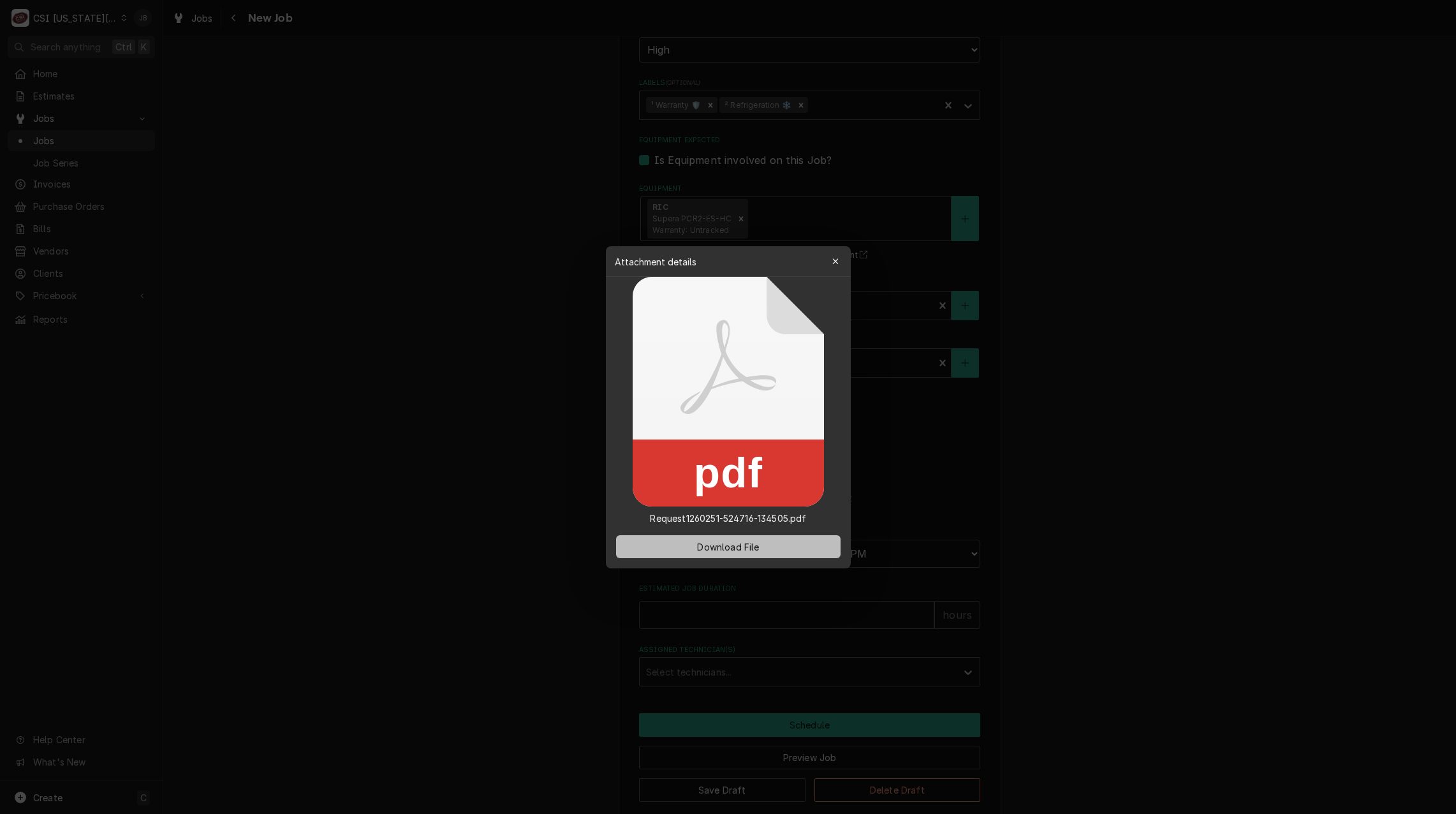
click at [696, 548] on span "Download File" at bounding box center [728, 546] width 67 height 13
click at [312, 504] on div at bounding box center [728, 407] width 1456 height 814
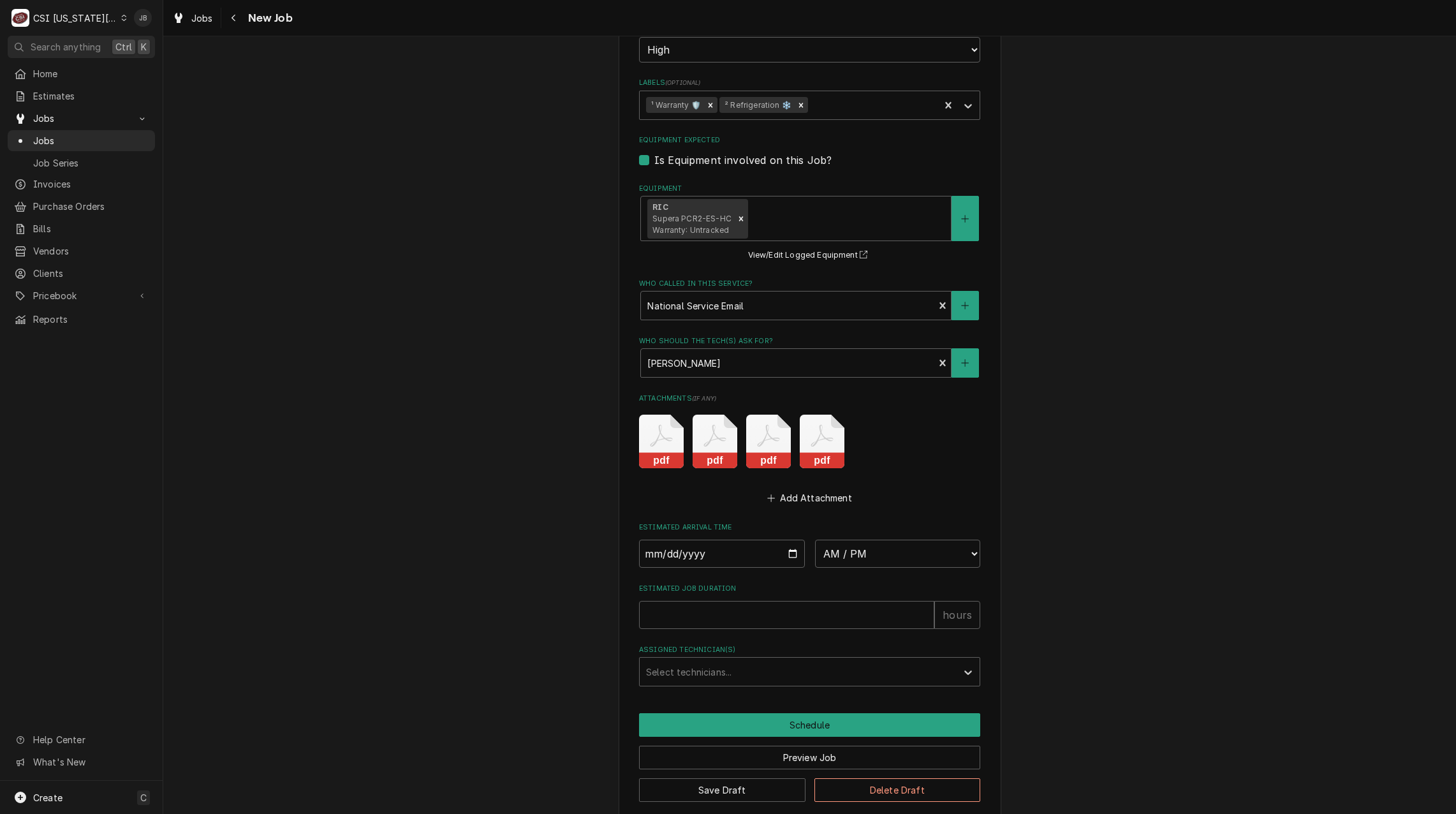
click at [659, 434] on icon "Attachments" at bounding box center [661, 441] width 45 height 53
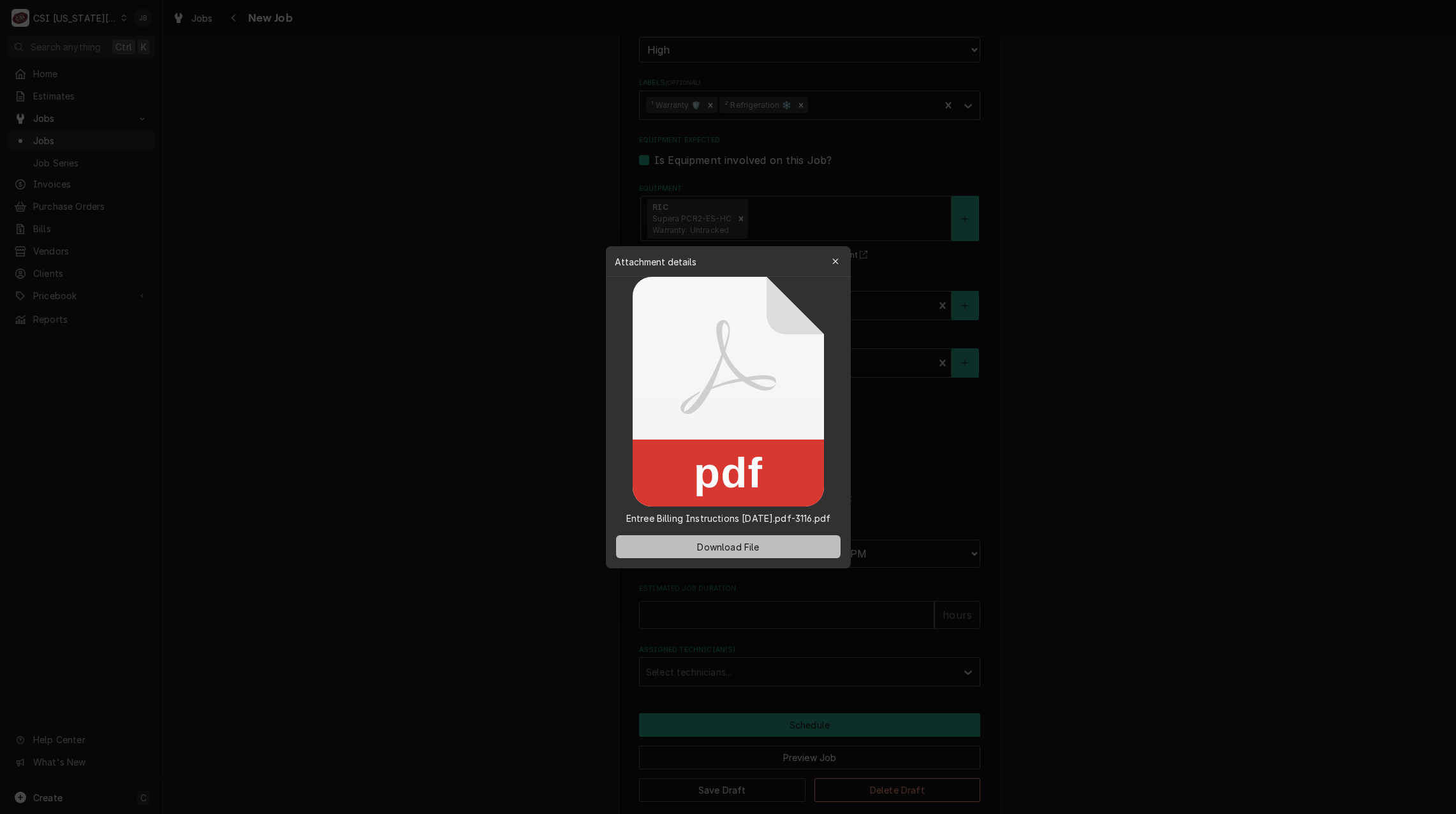
click at [713, 545] on span "Download File" at bounding box center [728, 546] width 67 height 13
click at [532, 369] on div at bounding box center [728, 407] width 1456 height 814
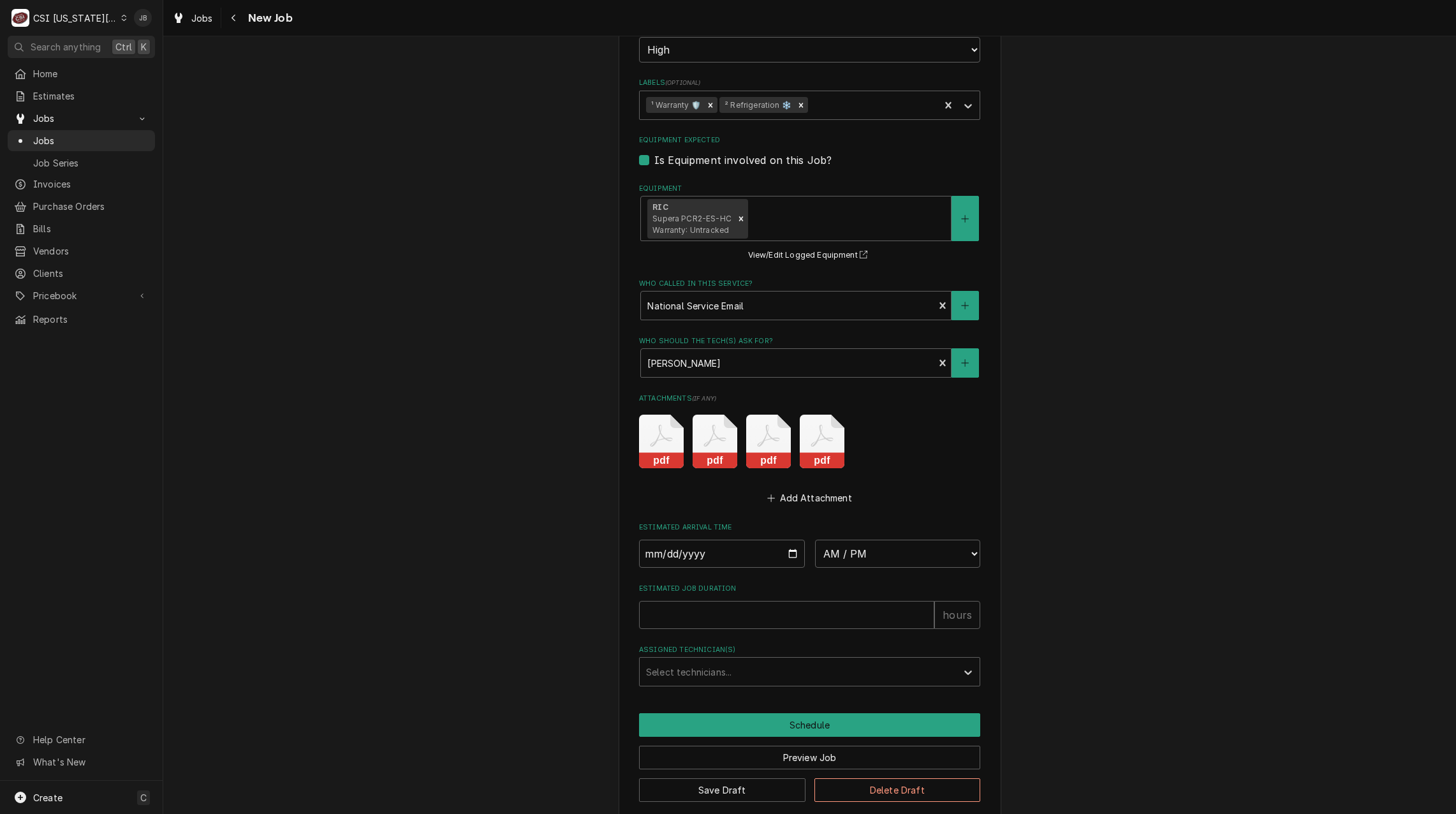
click at [684, 435] on icon "Attachments" at bounding box center [661, 441] width 45 height 53
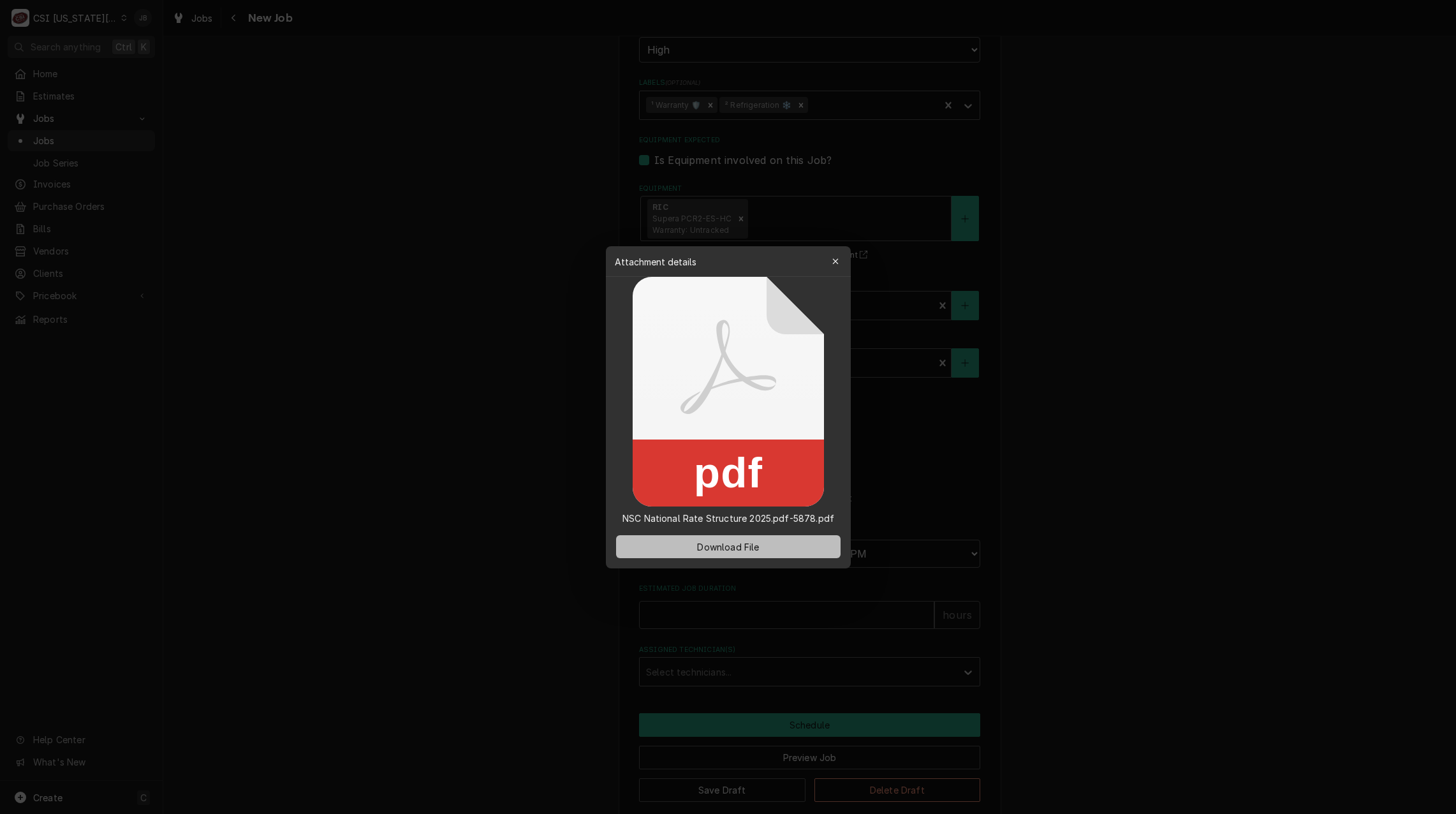
click at [686, 546] on button "Download File" at bounding box center [728, 546] width 224 height 23
click at [473, 356] on div at bounding box center [728, 407] width 1456 height 814
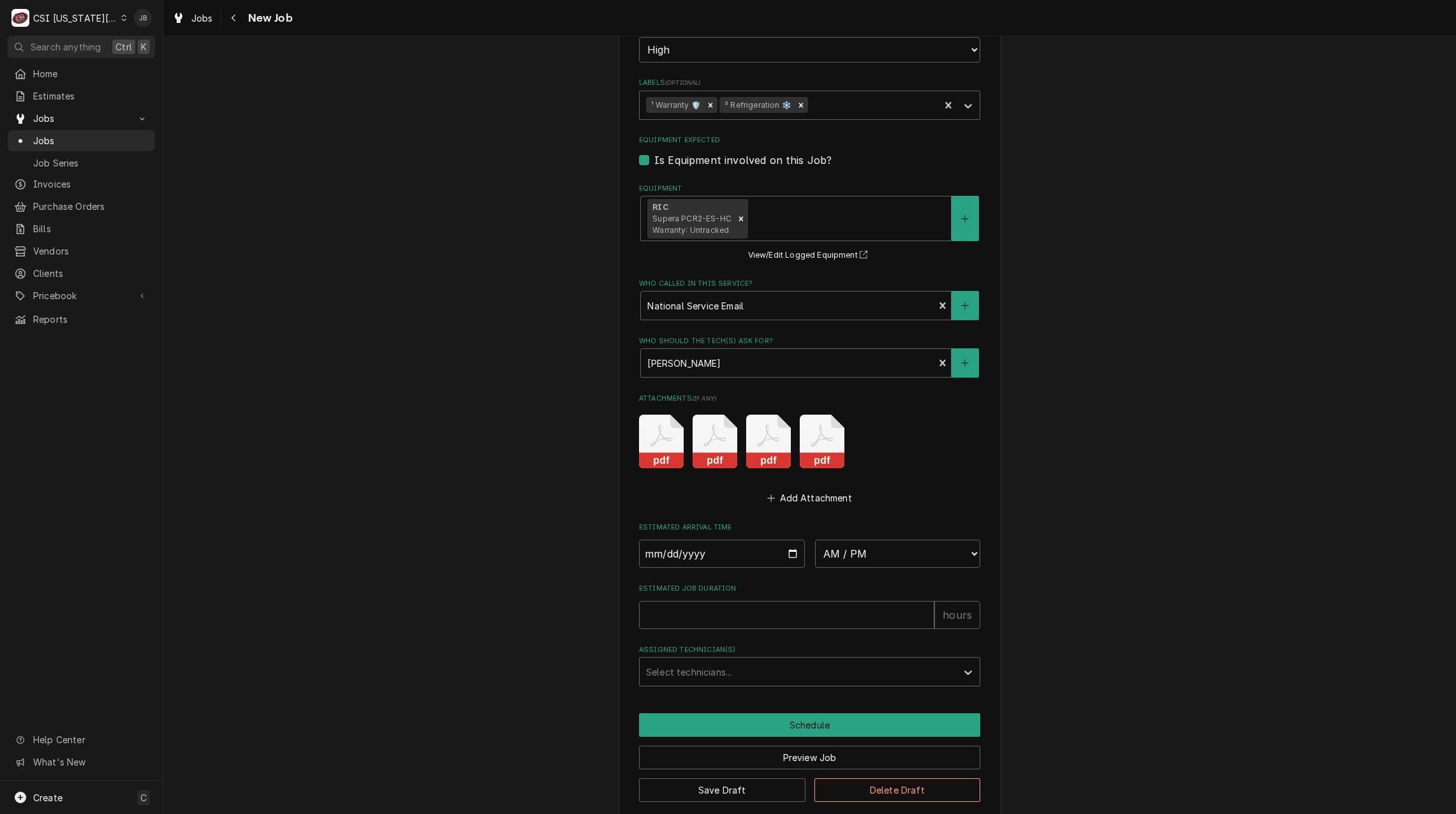
click at [819, 425] on icon "Attachments" at bounding box center [822, 436] width 22 height 22
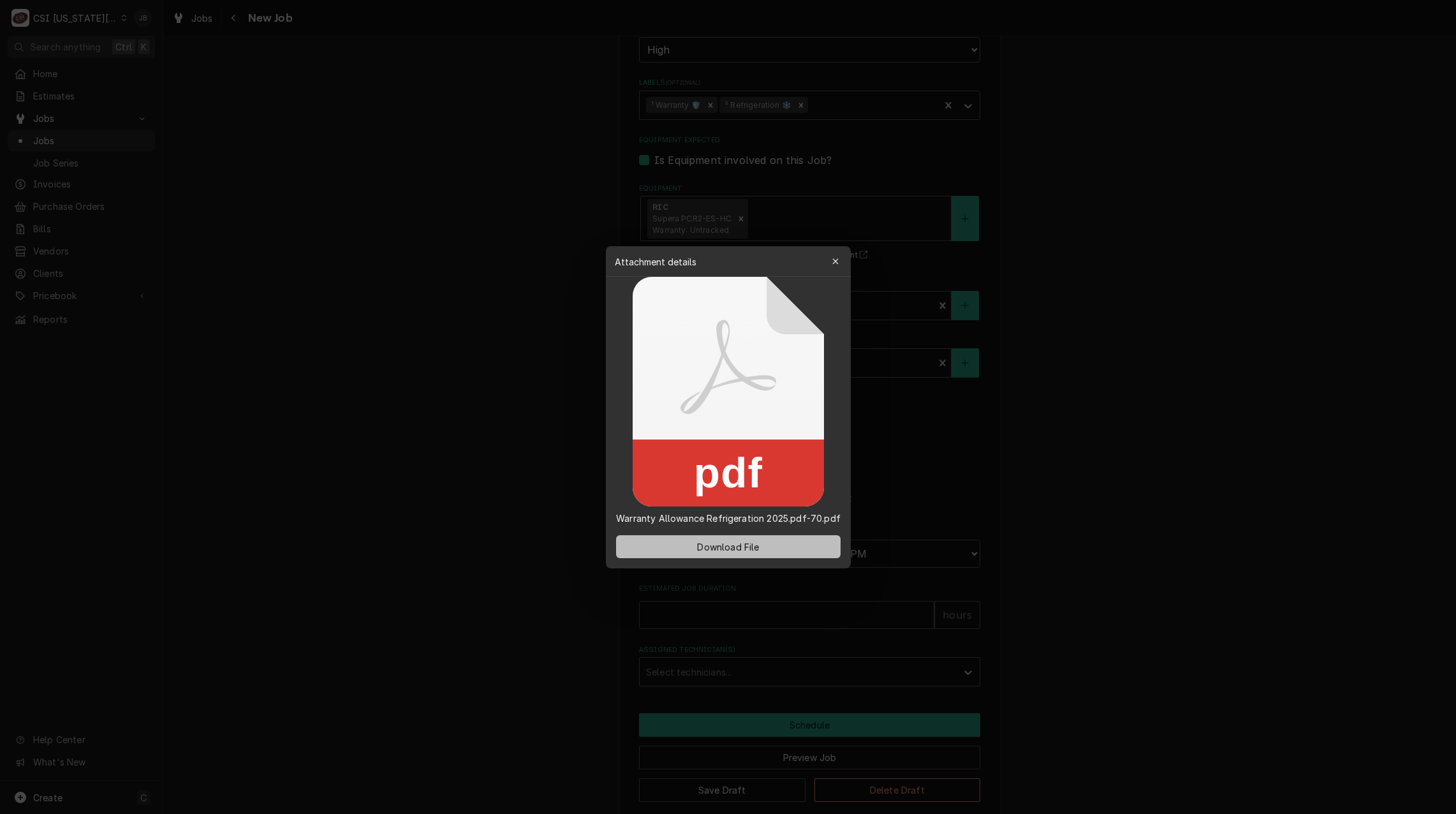
click at [669, 550] on button "Download File" at bounding box center [728, 546] width 224 height 23
